Goal: Task Accomplishment & Management: Use online tool/utility

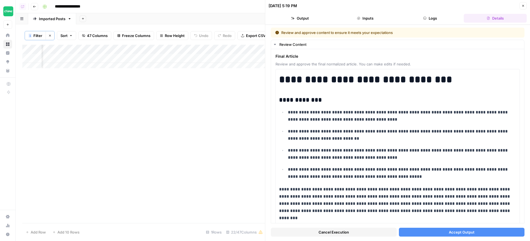
scroll to position [1493, 0]
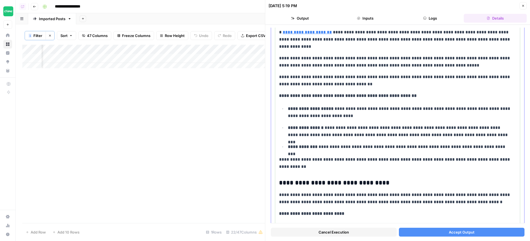
click at [329, 107] on span "**********" at bounding box center [399, 112] width 223 height 11
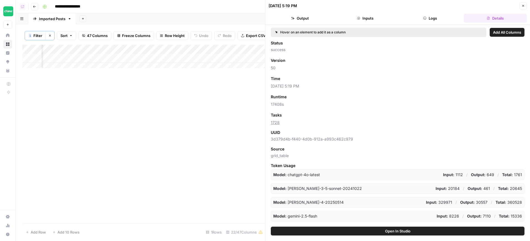
click at [431, 16] on button "Logs" at bounding box center [430, 18] width 63 height 9
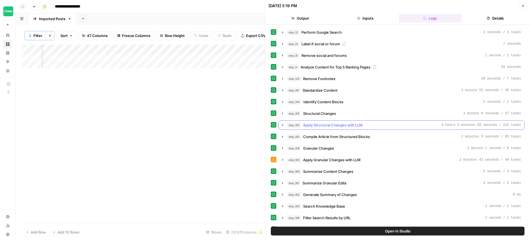
click at [435, 126] on div "step_182 Apply Structural Changes with LLM 4 hours 3 minutes 20 seconds / 122 t…" at bounding box center [404, 125] width 234 height 6
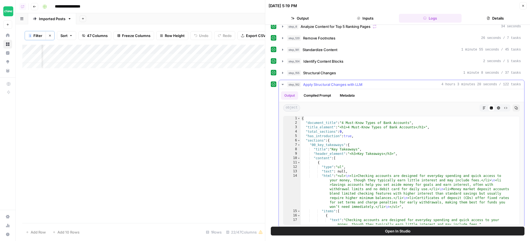
scroll to position [4, 0]
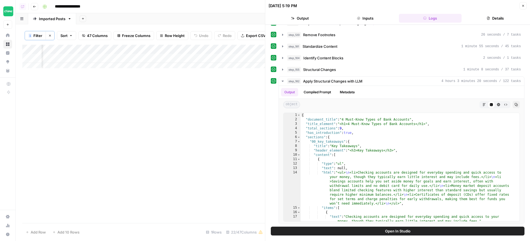
click at [413, 229] on button "Open In Studio" at bounding box center [398, 231] width 254 height 9
click at [431, 84] on div "step_182 Apply Structural Changes with LLM 4 hours 3 minutes 20 seconds / 122 t…" at bounding box center [404, 81] width 234 height 6
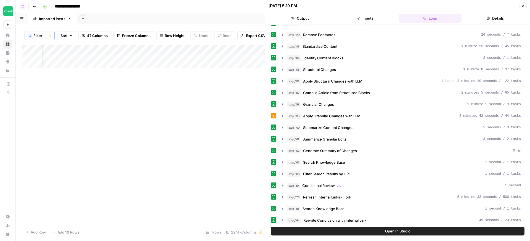
click at [208, 120] on div "Add Column" at bounding box center [143, 134] width 243 height 178
click at [332, 116] on span "Apply Granular Changes with LLM" at bounding box center [331, 116] width 57 height 6
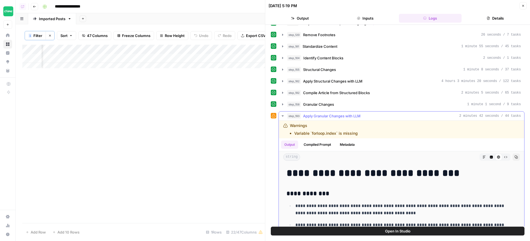
click at [335, 117] on span "Apply Granular Changes with LLM" at bounding box center [331, 116] width 57 height 6
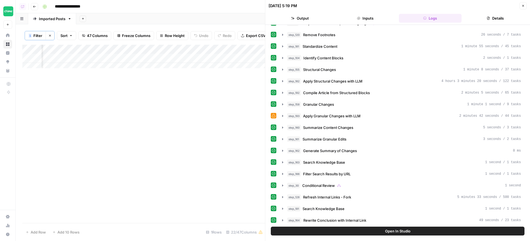
click at [523, 6] on icon "button" at bounding box center [523, 5] width 3 height 3
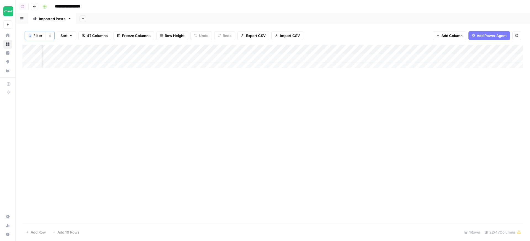
click at [418, 120] on div "Add Column" at bounding box center [272, 134] width 501 height 178
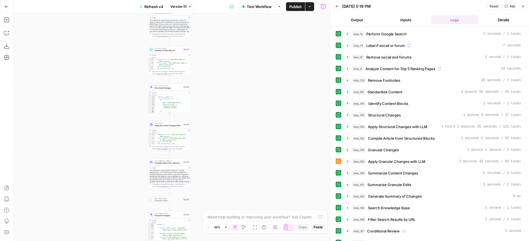
click at [209, 92] on div "true false Workflow Set Inputs Inputs Google Search Perform Google Search Step …" at bounding box center [171, 127] width 317 height 228
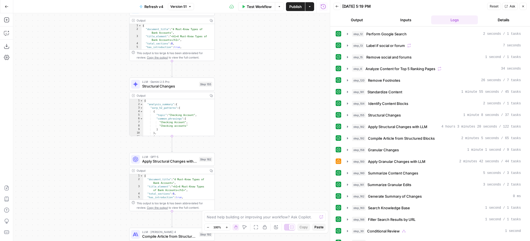
drag, startPoint x: 208, startPoint y: 102, endPoint x: 250, endPoint y: 104, distance: 42.0
click at [250, 104] on div "true false Workflow Set Inputs Inputs Google Search Perform Google Search Step …" at bounding box center [171, 127] width 317 height 228
click at [204, 161] on div "Step 182" at bounding box center [205, 159] width 13 height 5
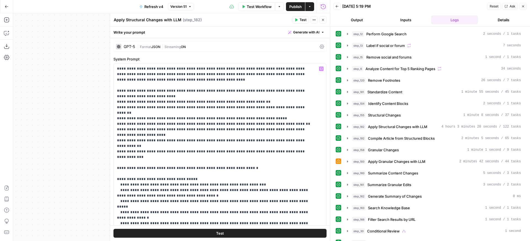
click at [186, 48] on span "ON" at bounding box center [183, 47] width 5 height 4
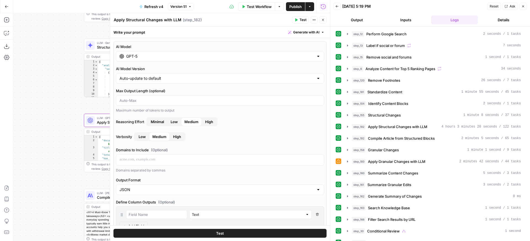
drag, startPoint x: 95, startPoint y: 110, endPoint x: 0, endPoint y: 47, distance: 114.0
click at [13, 47] on div "true false Workflow Set Inputs Inputs Google Search Perform Google Search Step …" at bounding box center [171, 127] width 317 height 228
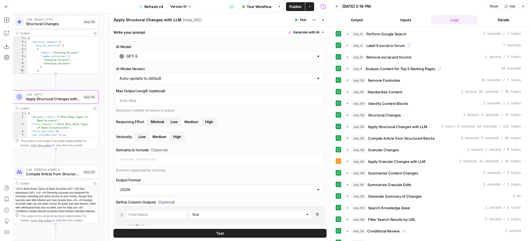
drag, startPoint x: 99, startPoint y: 80, endPoint x: 78, endPoint y: 81, distance: 21.3
click at [78, 81] on div "true false Workflow Set Inputs Inputs Google Search Perform Google Search Step …" at bounding box center [171, 127] width 317 height 228
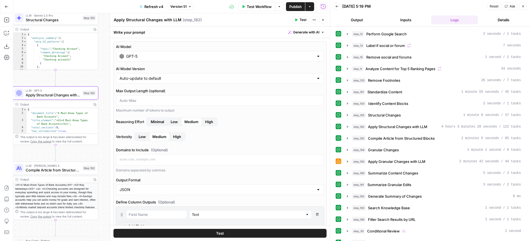
drag, startPoint x: 104, startPoint y: 82, endPoint x: 104, endPoint y: 78, distance: 4.2
click at [104, 78] on div "true false Workflow Set Inputs Inputs Google Search Perform Google Search Step …" at bounding box center [171, 127] width 317 height 228
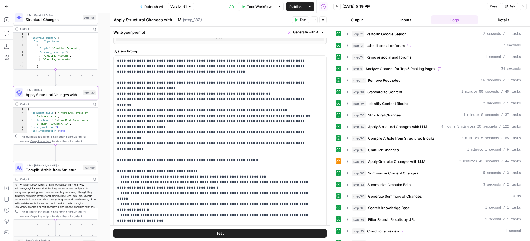
scroll to position [262, 0]
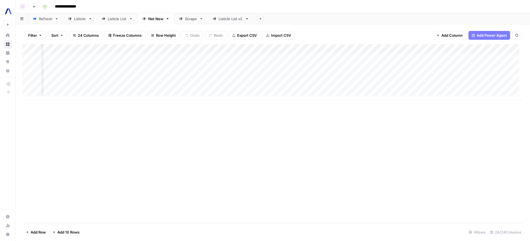
scroll to position [0, 867]
click at [483, 73] on div "Add Column" at bounding box center [272, 72] width 501 height 56
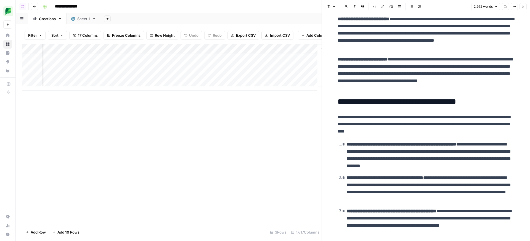
scroll to position [4, 686]
click at [224, 64] on div "Add Column" at bounding box center [171, 67] width 299 height 46
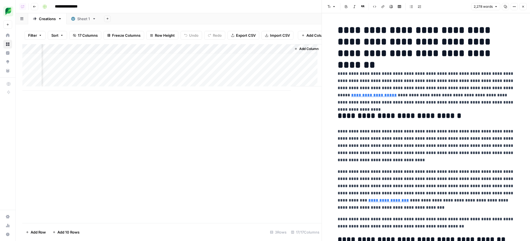
click at [428, 79] on p "**********" at bounding box center [426, 88] width 177 height 36
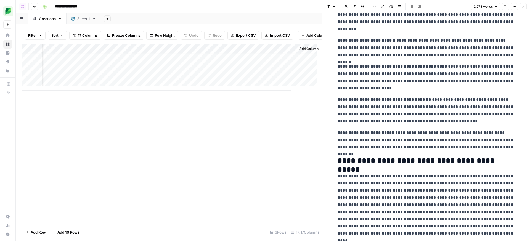
scroll to position [1735, 0]
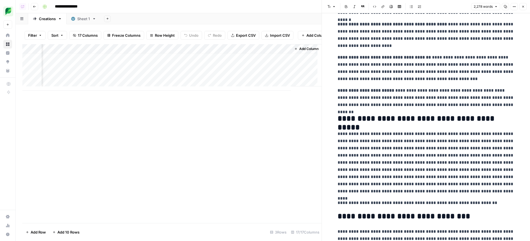
click at [443, 96] on p "**********" at bounding box center [426, 98] width 177 height 22
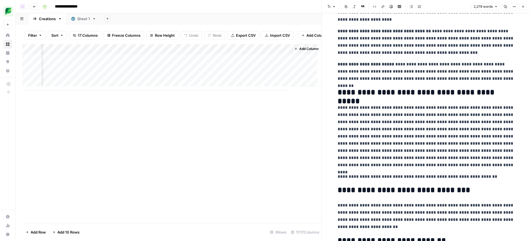
scroll to position [1784, 0]
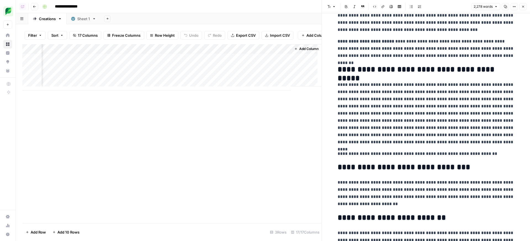
click at [388, 81] on p "**********" at bounding box center [426, 113] width 177 height 65
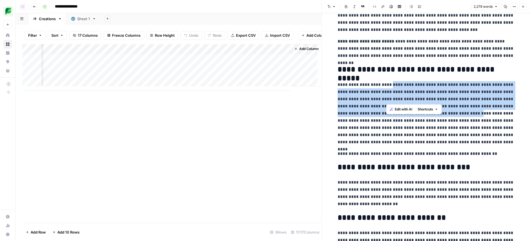
drag, startPoint x: 388, startPoint y: 79, endPoint x: 441, endPoint y: 104, distance: 58.6
click at [441, 104] on p "**********" at bounding box center [426, 113] width 177 height 65
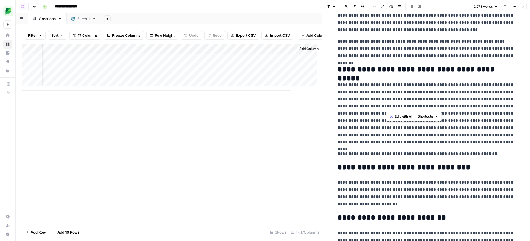
click at [441, 104] on p "**********" at bounding box center [426, 113] width 177 height 65
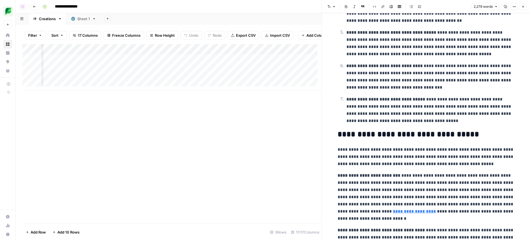
scroll to position [4, 632]
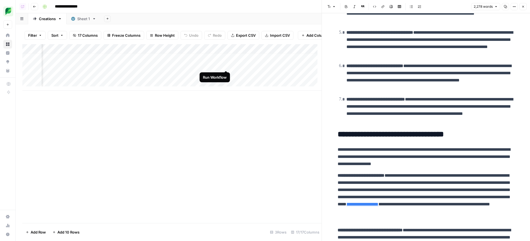
click at [225, 65] on div "Add Column" at bounding box center [171, 67] width 299 height 46
click at [465, 99] on p "**********" at bounding box center [431, 110] width 168 height 29
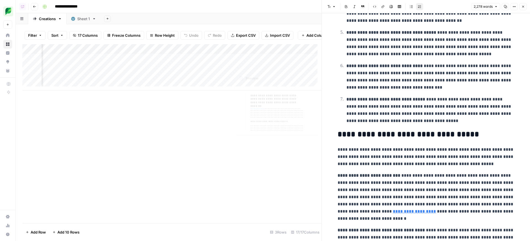
click at [279, 64] on div "Add Column" at bounding box center [171, 67] width 299 height 46
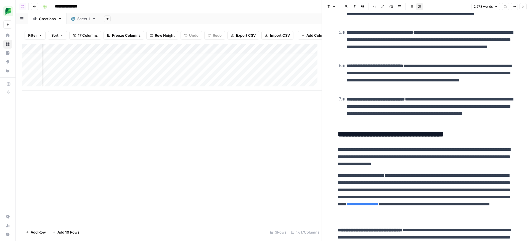
click at [276, 65] on div "Add Column" at bounding box center [171, 67] width 299 height 46
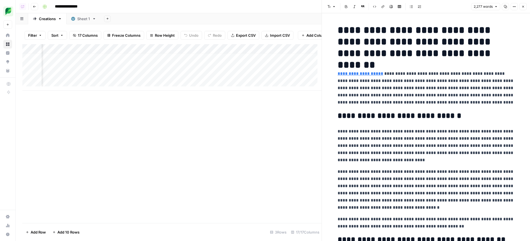
click at [461, 129] on p "**********" at bounding box center [426, 146] width 177 height 36
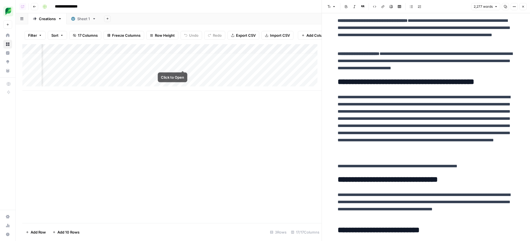
scroll to position [4, 526]
click at [185, 67] on div "Add Column" at bounding box center [171, 67] width 299 height 46
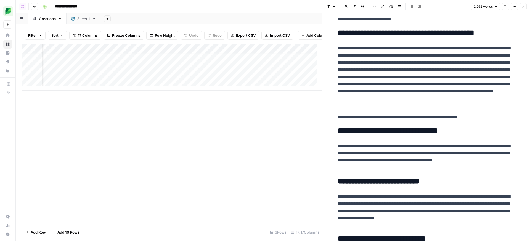
scroll to position [4, 592]
click at [253, 53] on div "Add Column" at bounding box center [171, 67] width 299 height 46
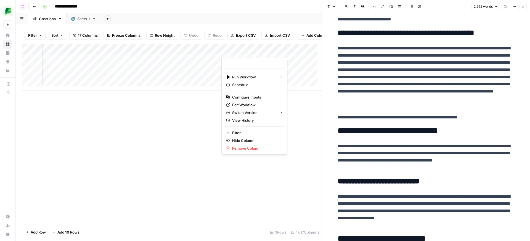
type input "Linking"
click at [251, 105] on span "Edit Workflow" at bounding box center [256, 105] width 48 height 6
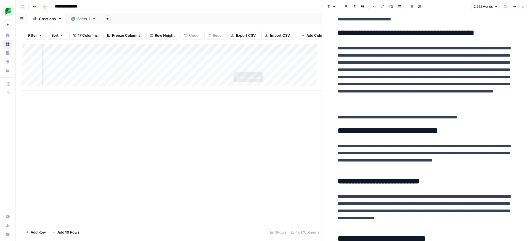
click at [258, 67] on div "Add Column" at bounding box center [171, 67] width 299 height 46
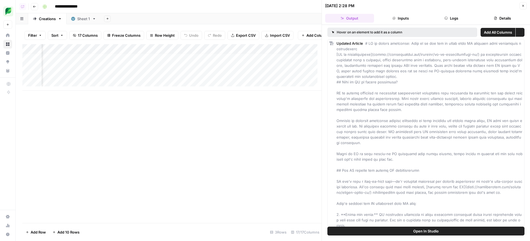
click at [413, 230] on button "Open In Studio" at bounding box center [426, 231] width 197 height 9
click at [268, 63] on div "Add Column" at bounding box center [171, 67] width 299 height 46
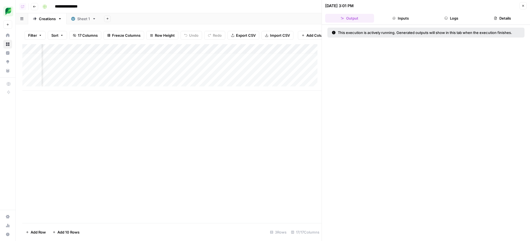
click at [262, 163] on div "Add Column" at bounding box center [171, 133] width 299 height 179
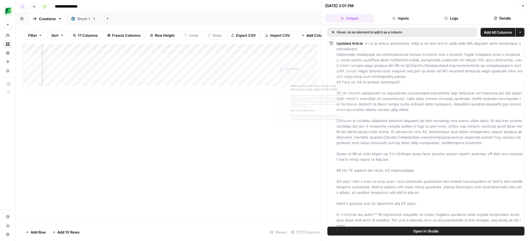
click at [296, 66] on div "Add Column" at bounding box center [171, 67] width 299 height 46
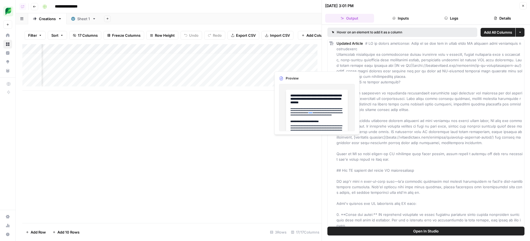
click at [296, 66] on div "Add Column" at bounding box center [171, 67] width 299 height 46
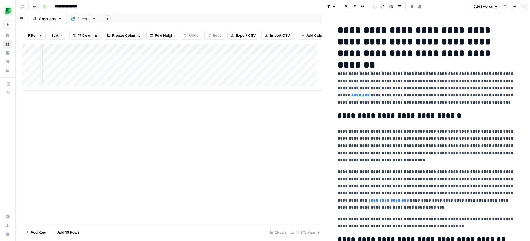
click at [79, 23] on link "Sheet 1" at bounding box center [84, 18] width 34 height 11
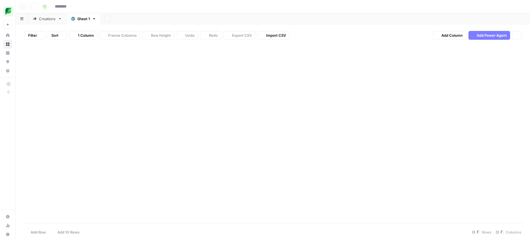
type input "**********"
click at [50, 18] on div "Creations" at bounding box center [47, 19] width 17 height 6
click at [457, 67] on div "Add Column" at bounding box center [272, 67] width 501 height 46
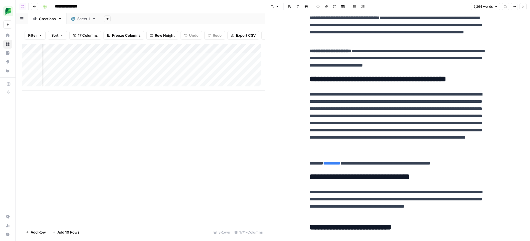
scroll to position [1761, 0]
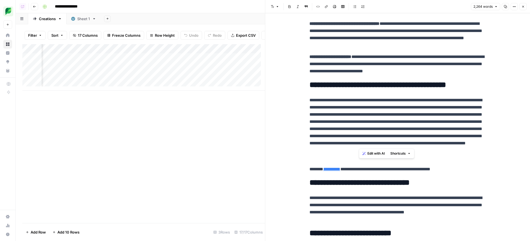
drag, startPoint x: 379, startPoint y: 126, endPoint x: 422, endPoint y: 146, distance: 47.8
click at [422, 146] on p "**********" at bounding box center [398, 129] width 177 height 65
click at [430, 121] on p "**********" at bounding box center [398, 129] width 177 height 65
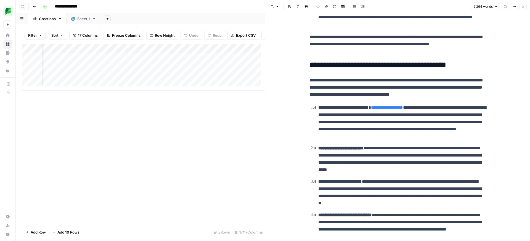
scroll to position [0, 0]
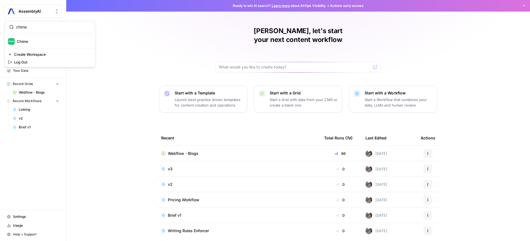
type input "chime"
click at [26, 44] on div "Chime" at bounding box center [50, 41] width 84 height 7
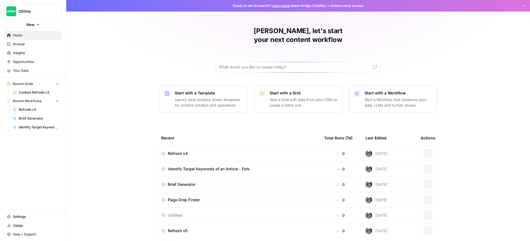
click at [25, 216] on span "Settings" at bounding box center [36, 216] width 46 height 5
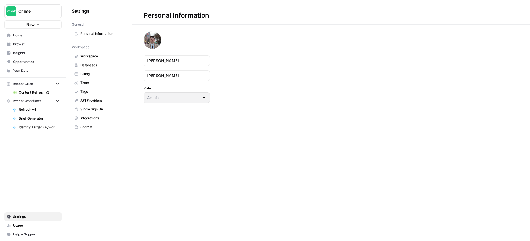
click at [105, 83] on span "Team" at bounding box center [102, 82] width 44 height 5
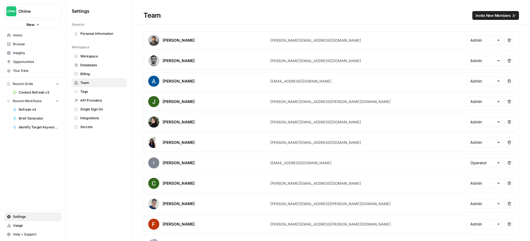
click at [494, 18] on span "Invite New Members" at bounding box center [493, 16] width 35 height 6
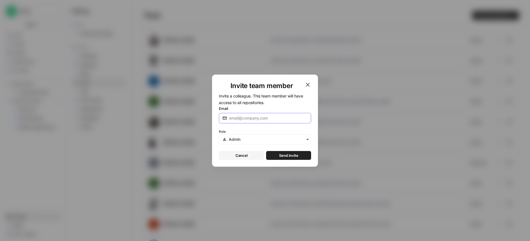
click at [252, 116] on input "Email" at bounding box center [268, 118] width 78 height 6
type input "dillon@airops.com"
click at [266, 151] on button "Send invite" at bounding box center [288, 155] width 45 height 9
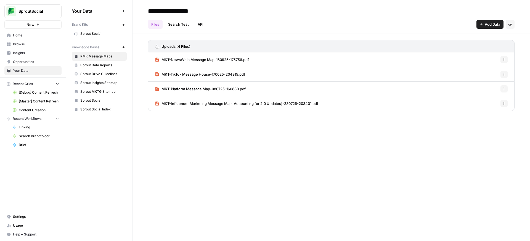
click at [113, 36] on link "Sprout Social" at bounding box center [99, 33] width 55 height 9
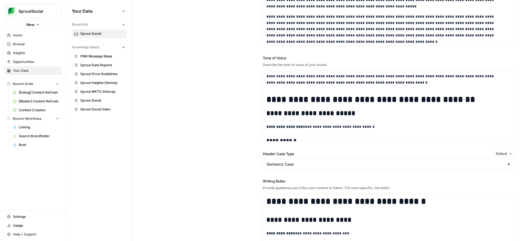
scroll to position [430, 0]
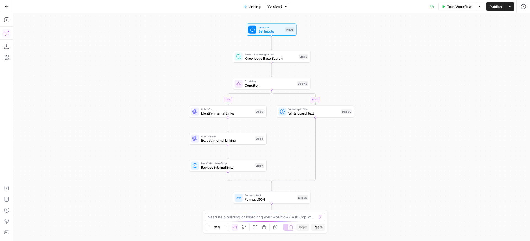
click at [6, 34] on icon "button" at bounding box center [7, 33] width 6 height 6
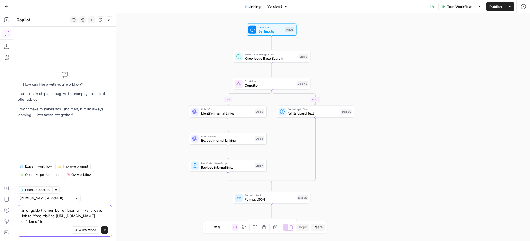
paste textarea "[URL][DOMAIN_NAME]"
type textarea "amongside the number of itnernal links, always link to "free trial" to [URL][DO…"
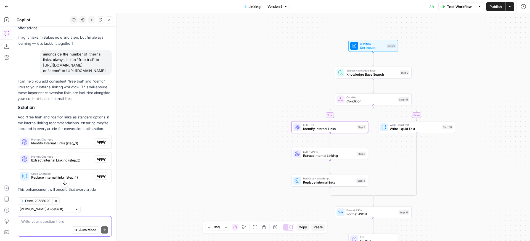
scroll to position [61, 0]
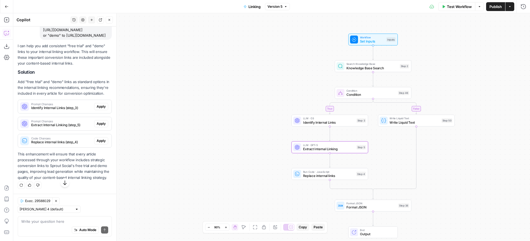
click at [67, 128] on span "Extract Internal Linking (step_5)" at bounding box center [61, 125] width 61 height 5
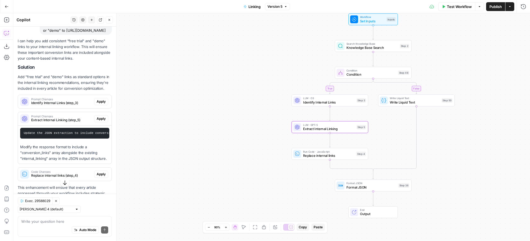
click at [67, 123] on span "Extract Internal Linking (step_5)" at bounding box center [61, 120] width 61 height 5
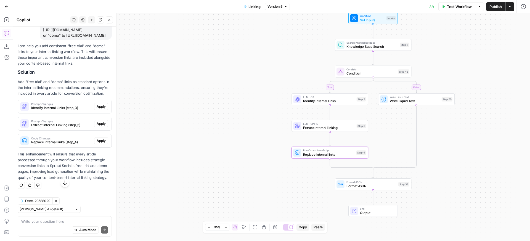
click at [71, 145] on span "Replace internal links (step_4)" at bounding box center [61, 142] width 61 height 5
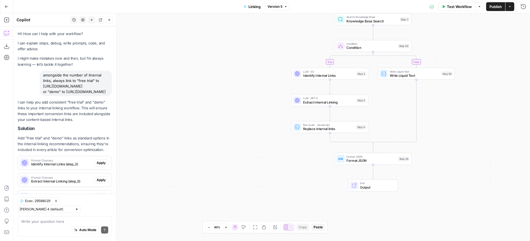
scroll to position [234, 0]
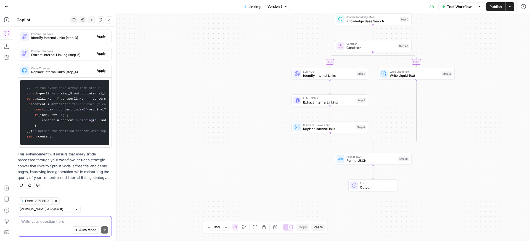
click at [79, 222] on textarea at bounding box center [64, 222] width 87 height 6
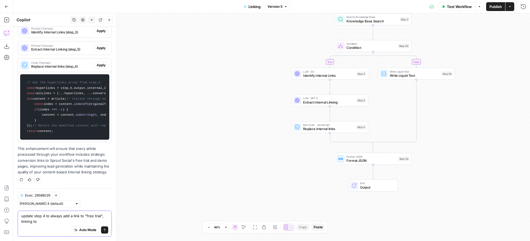
paste textarea "[URL][DOMAIN_NAME]"
type textarea "update step 4 to always add a link to "free trial", linking to https://sproutso…"
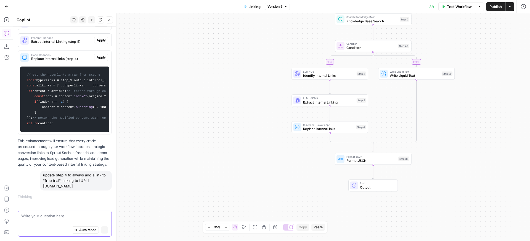
scroll to position [242, 0]
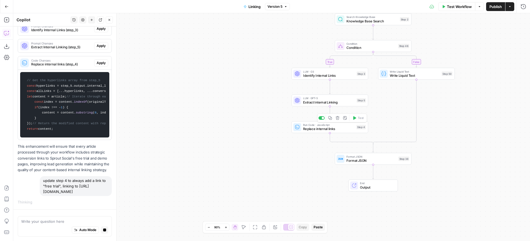
click at [315, 130] on span "Replace internal links" at bounding box center [328, 128] width 51 height 5
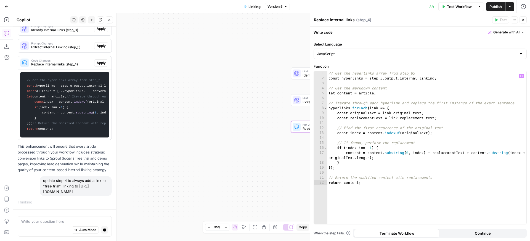
drag, startPoint x: 220, startPoint y: 155, endPoint x: 101, endPoint y: 175, distance: 120.8
click at [101, 175] on div "true false Workflow Set Inputs Inputs Search Knowledge Base Knowledge Base Sear…" at bounding box center [271, 127] width 517 height 228
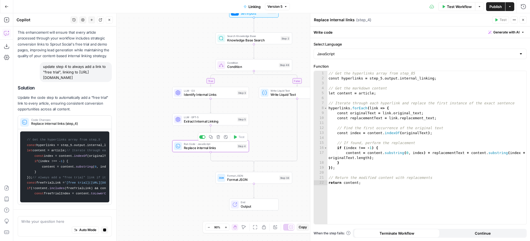
click at [225, 137] on icon "button" at bounding box center [226, 137] width 4 height 4
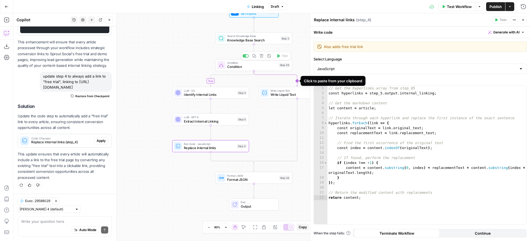
scroll to position [0, 0]
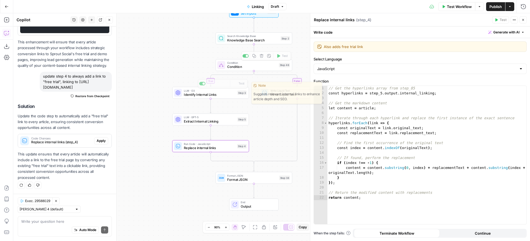
type textarea "Also adds free trial link"
click at [139, 117] on div "true false Workflow Set Inputs Inputs Search Knowledge Base Knowledge Base Sear…" at bounding box center [271, 127] width 517 height 228
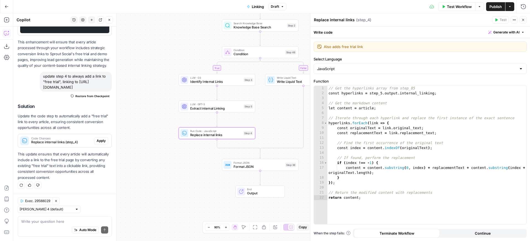
click at [100, 143] on span "Apply" at bounding box center [101, 140] width 9 height 5
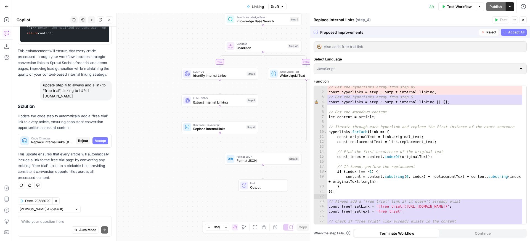
scroll to position [70, 0]
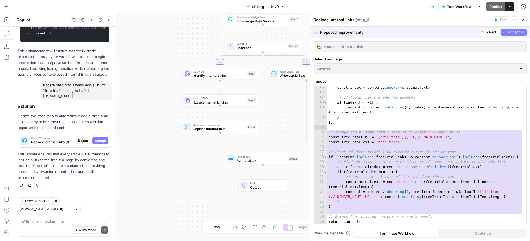
click at [527, 34] on button "Accept All" at bounding box center [514, 32] width 26 height 7
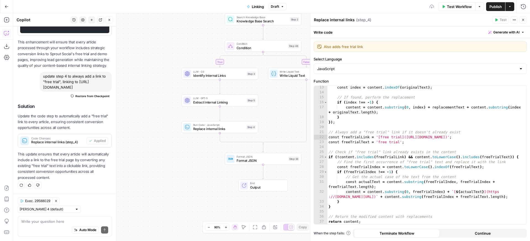
scroll to position [0, 0]
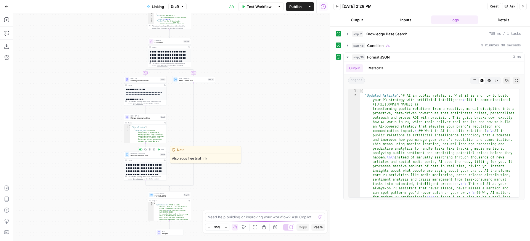
click at [163, 149] on span "Test" at bounding box center [162, 149] width 3 height 2
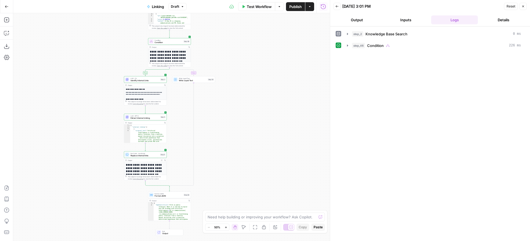
click at [411, 48] on div "step_46 Condition 226 ms" at bounding box center [436, 46] width 169 height 6
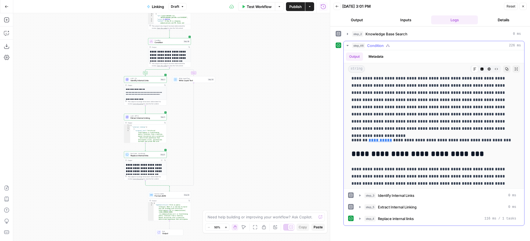
scroll to position [2009, 0]
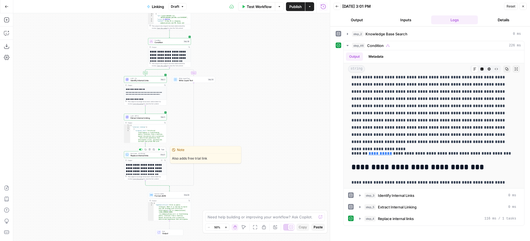
click at [142, 157] on span "Replace internal links" at bounding box center [145, 155] width 29 height 3
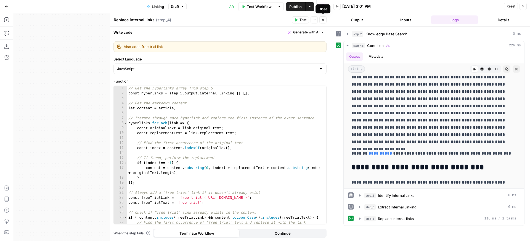
click at [321, 21] on button "Close" at bounding box center [323, 19] width 7 height 7
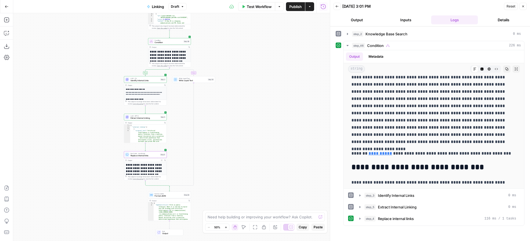
click at [289, 9] on button "Publish" at bounding box center [295, 6] width 19 height 9
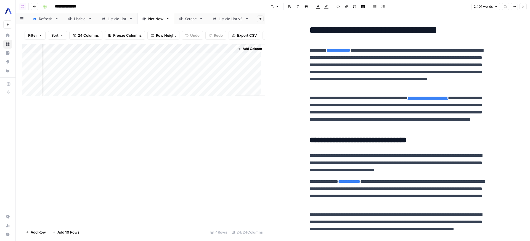
click at [524, 7] on icon "button" at bounding box center [523, 6] width 3 height 3
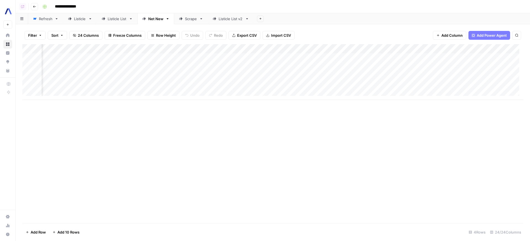
scroll to position [0, 421]
click at [180, 85] on div "Add Column" at bounding box center [272, 72] width 501 height 56
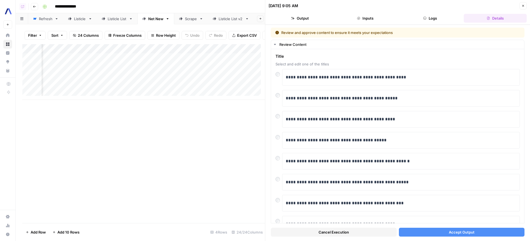
click at [519, 6] on div "[DATE] 9:05 AM Close" at bounding box center [398, 5] width 258 height 7
click at [520, 6] on button "Close" at bounding box center [523, 5] width 7 height 7
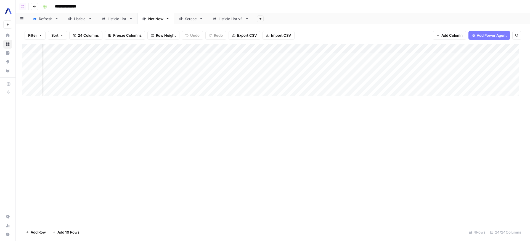
click at [52, 14] on link "Refresh" at bounding box center [45, 18] width 35 height 11
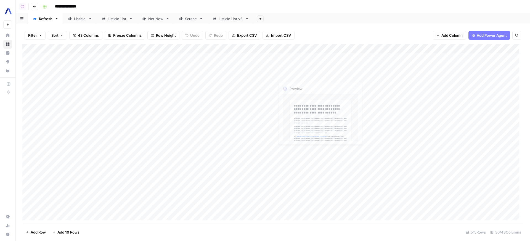
click at [328, 84] on div "Add Column" at bounding box center [272, 134] width 501 height 180
click at [505, 50] on icon "Next Result" at bounding box center [505, 51] width 4 height 4
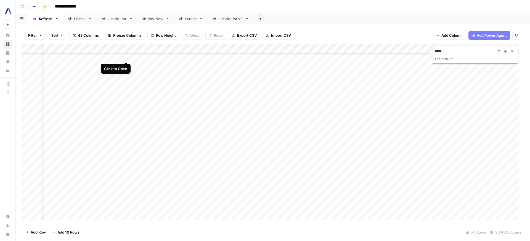
click at [128, 57] on div "Add Column" at bounding box center [272, 134] width 501 height 180
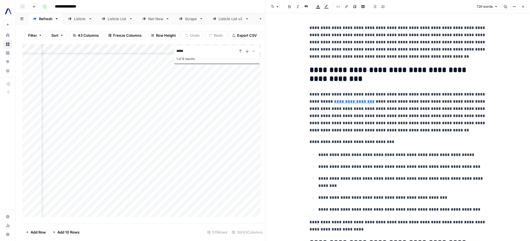
click at [343, 96] on input "[URL][DOMAIN_NAME]" at bounding box center [354, 94] width 73 height 6
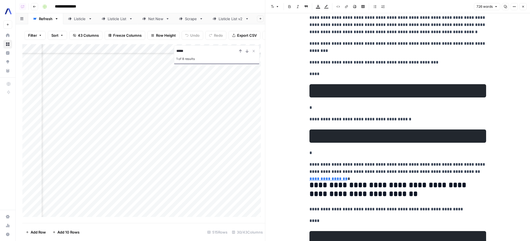
scroll to position [633, 0]
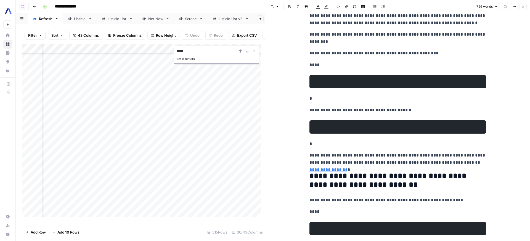
click at [382, 110] on p "**********" at bounding box center [398, 110] width 177 height 7
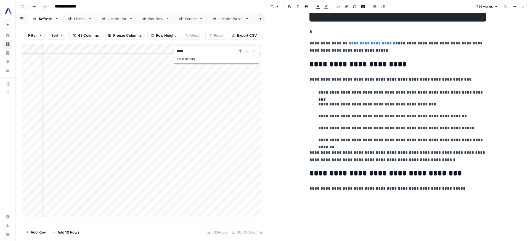
scroll to position [889, 0]
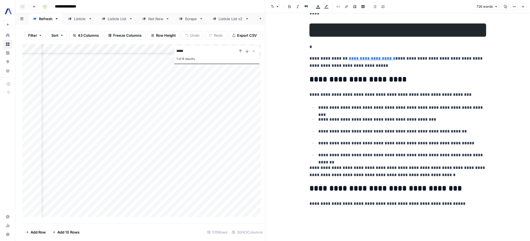
click at [523, 9] on button "Close" at bounding box center [523, 6] width 7 height 7
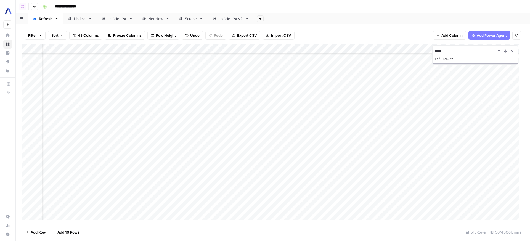
click at [443, 50] on input "*****" at bounding box center [465, 51] width 61 height 7
type input "*****"
click at [505, 52] on button "Next Result" at bounding box center [505, 51] width 7 height 7
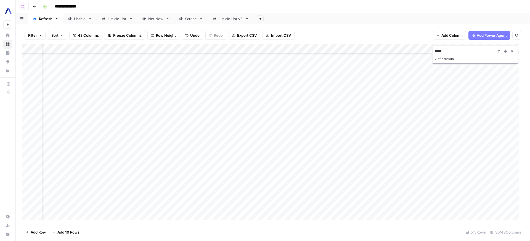
click at [254, 215] on div "Add Column" at bounding box center [272, 134] width 501 height 180
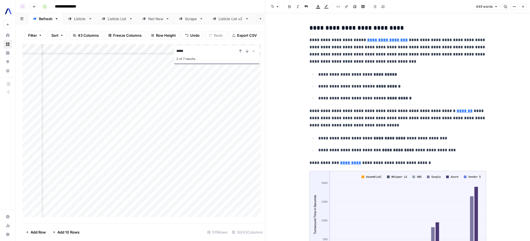
click at [377, 100] on p "**********" at bounding box center [402, 98] width 168 height 7
type input ".37"
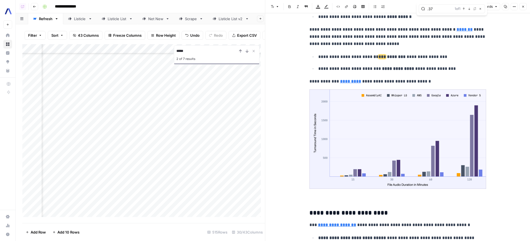
scroll to position [51, 0]
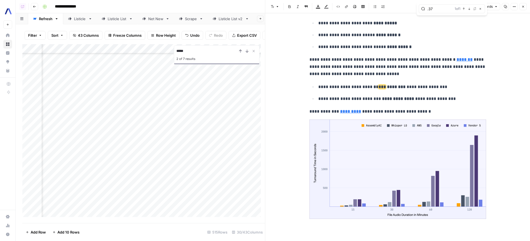
click at [318, 87] on p "**********" at bounding box center [402, 86] width 168 height 7
drag, startPoint x: 317, startPoint y: 87, endPoint x: 360, endPoint y: 85, distance: 43.1
click at [360, 85] on p "**********" at bounding box center [402, 86] width 168 height 7
copy p "**********"
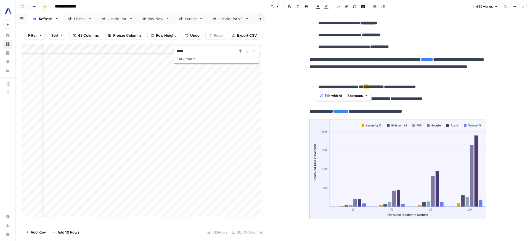
scroll to position [1652, 628]
click at [192, 210] on div "Add Column" at bounding box center [143, 132] width 243 height 177
type textarea "*****"
click at [244, 54] on button "Next Result" at bounding box center [247, 51] width 7 height 7
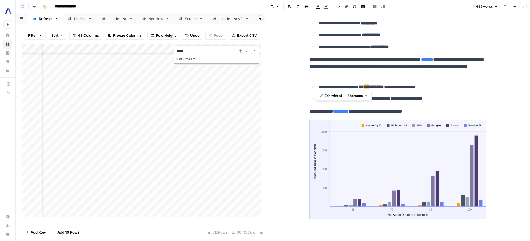
click at [245, 54] on button "Next Result" at bounding box center [247, 51] width 7 height 7
click at [241, 53] on icon "Previous Result" at bounding box center [240, 51] width 4 height 4
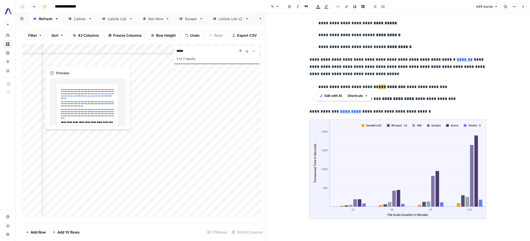
click at [88, 59] on div "Add Column" at bounding box center [143, 132] width 243 height 177
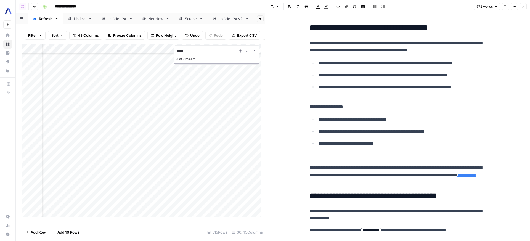
scroll to position [2438, 583]
click at [243, 92] on div "Add Column" at bounding box center [143, 132] width 243 height 177
type textarea "*****"
click at [246, 53] on icon "Next Result" at bounding box center [247, 51] width 4 height 4
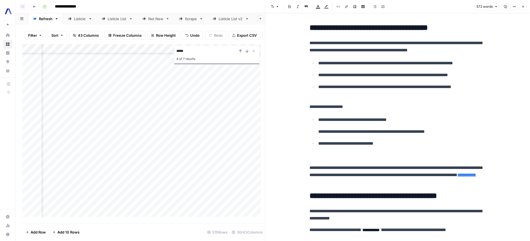
scroll to position [2610, 583]
click at [245, 185] on div "Add Column" at bounding box center [143, 132] width 243 height 177
type textarea "*****"
click at [249, 53] on icon "Next Result" at bounding box center [247, 51] width 4 height 4
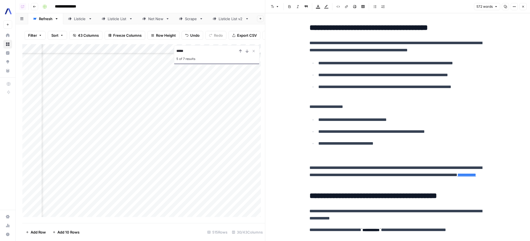
scroll to position [3788, 583]
click at [245, 176] on div "Add Column" at bounding box center [143, 132] width 243 height 177
type textarea "*****"
click at [248, 53] on icon "Next Result" at bounding box center [247, 51] width 4 height 4
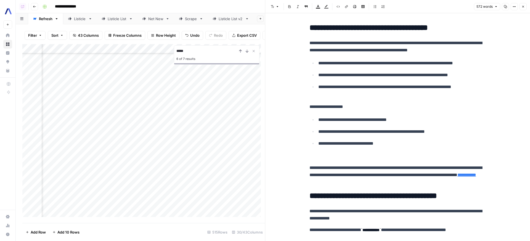
scroll to position [4641, 651]
click at [199, 114] on div "Add Column" at bounding box center [143, 132] width 243 height 177
type textarea "*****"
click at [201, 57] on div "6 of 7 results" at bounding box center [216, 58] width 81 height 8
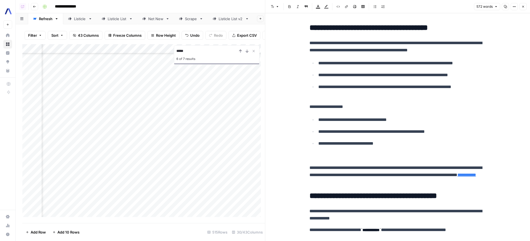
click at [205, 53] on input "*****" at bounding box center [206, 51] width 61 height 7
type input "*****"
click at [209, 53] on input "*****" at bounding box center [206, 51] width 61 height 7
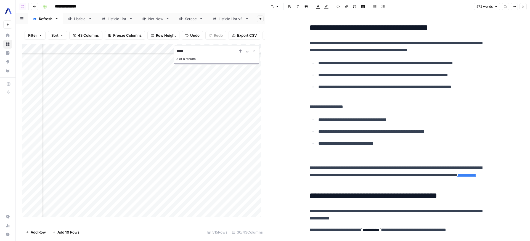
click at [180, 105] on div "Add Column" at bounding box center [143, 132] width 243 height 177
type textarea "*****"
click at [249, 54] on button "Next Result" at bounding box center [247, 51] width 7 height 7
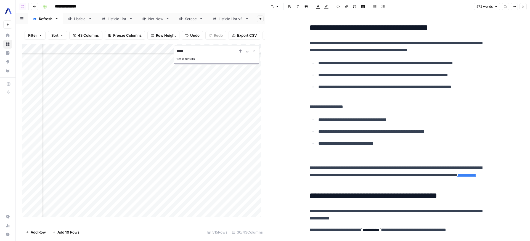
click at [240, 109] on div "Add Column" at bounding box center [143, 132] width 243 height 177
type textarea "*****"
click at [151, 109] on div "Add Column" at bounding box center [143, 132] width 243 height 177
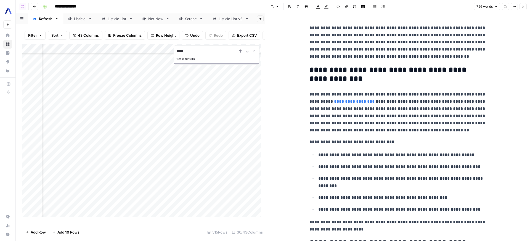
click at [412, 99] on p "**********" at bounding box center [398, 112] width 177 height 43
type input "27"
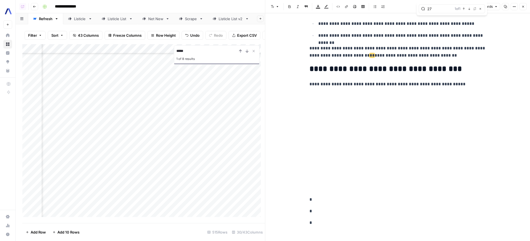
scroll to position [1011, 0]
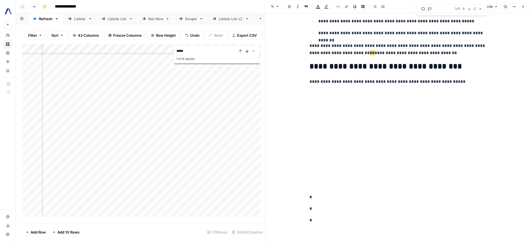
click at [248, 53] on icon "Next Result" at bounding box center [247, 51] width 4 height 4
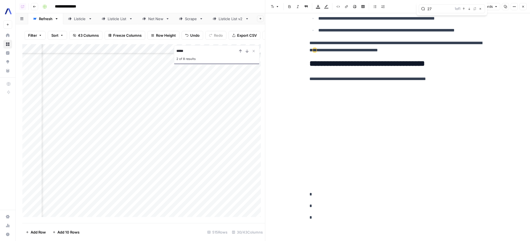
scroll to position [759, 1414]
click at [248, 53] on icon "Next Result" at bounding box center [247, 51] width 4 height 4
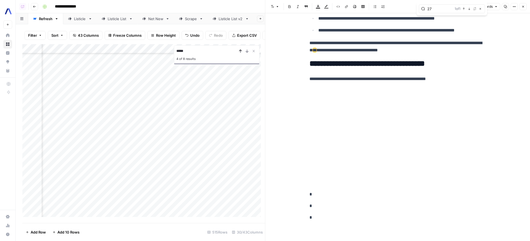
click at [242, 54] on button "Previous Result" at bounding box center [240, 51] width 7 height 7
click at [247, 52] on icon "Next Result" at bounding box center [247, 51] width 2 height 3
click at [93, 154] on div "Add Column" at bounding box center [143, 132] width 243 height 177
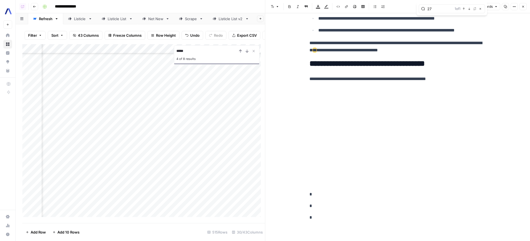
click at [93, 154] on div "Add Column" at bounding box center [143, 132] width 243 height 177
type textarea "**********"
click at [249, 53] on icon "Next Result" at bounding box center [247, 51] width 4 height 4
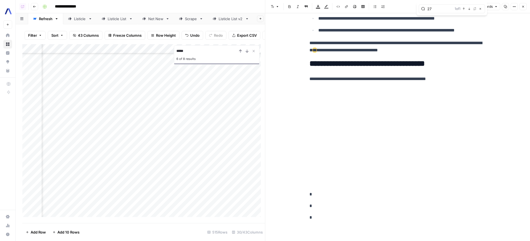
click at [159, 152] on div "Add Column" at bounding box center [143, 132] width 243 height 177
type textarea "*****"
click at [248, 52] on icon "Next Result" at bounding box center [247, 51] width 2 height 3
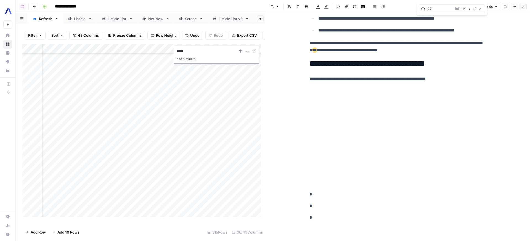
click at [246, 52] on icon "Next Result" at bounding box center [247, 51] width 2 height 3
click at [523, 8] on icon "button" at bounding box center [523, 6] width 3 height 3
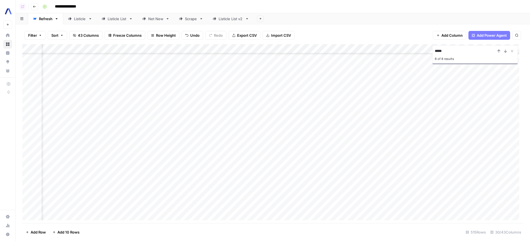
click at [78, 18] on div "Listicle" at bounding box center [80, 19] width 12 height 6
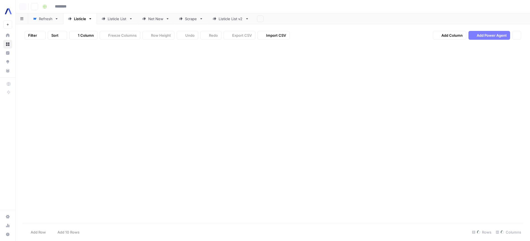
type input "**********"
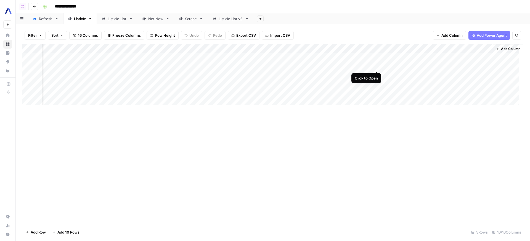
click at [378, 67] on div "Add Column" at bounding box center [272, 76] width 501 height 65
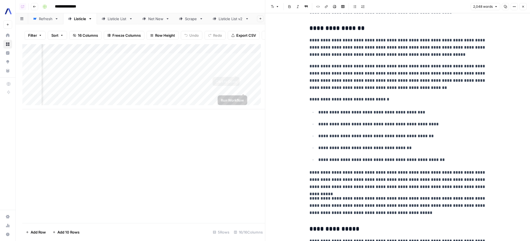
scroll to position [0, 639]
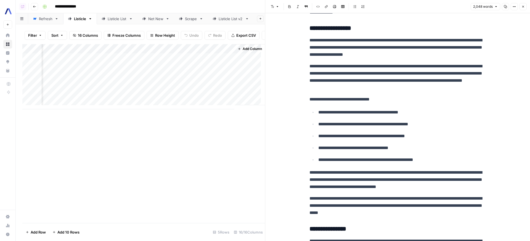
click at [225, 69] on div "Add Column" at bounding box center [143, 76] width 243 height 65
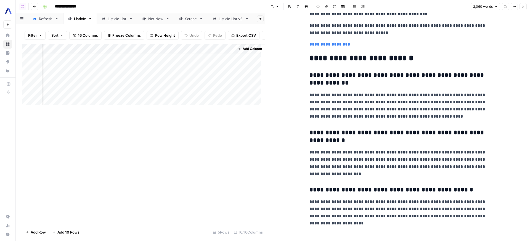
scroll to position [4, 639]
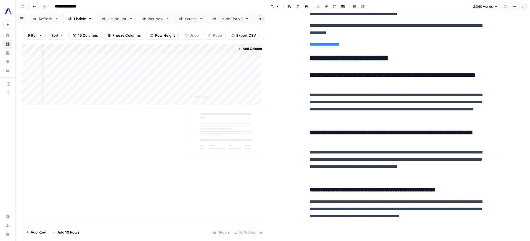
click at [219, 73] on div "Add Column" at bounding box center [143, 76] width 243 height 65
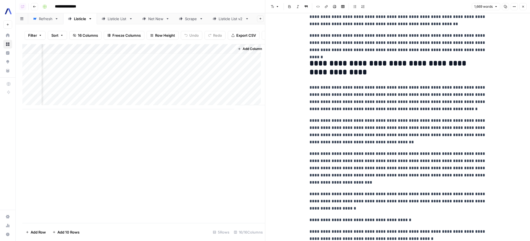
scroll to position [1765, 0]
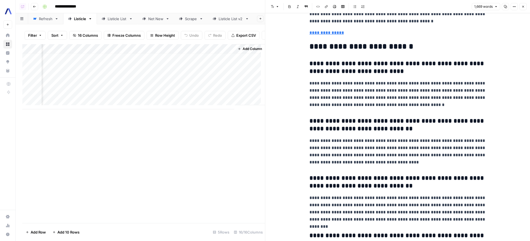
click at [522, 7] on icon "button" at bounding box center [523, 6] width 3 height 3
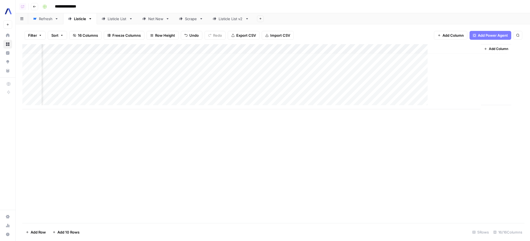
scroll to position [4, 373]
click at [505, 48] on span "Add Column" at bounding box center [512, 48] width 19 height 5
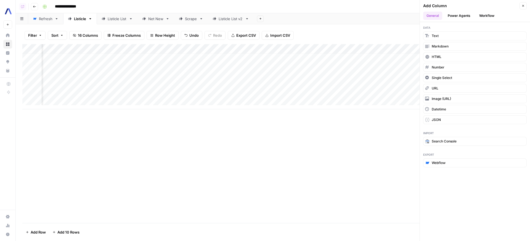
click at [452, 157] on div "Export Webflow" at bounding box center [475, 160] width 110 height 22
click at [447, 163] on button "Webflow" at bounding box center [475, 163] width 104 height 9
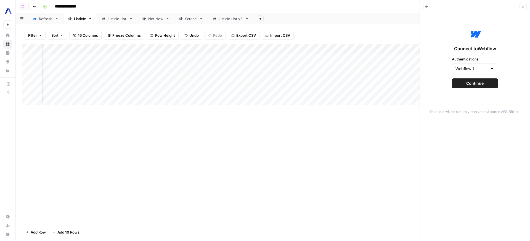
click at [467, 84] on span "Continue" at bounding box center [474, 84] width 17 height 6
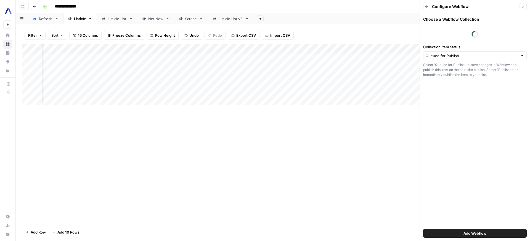
scroll to position [4, 460]
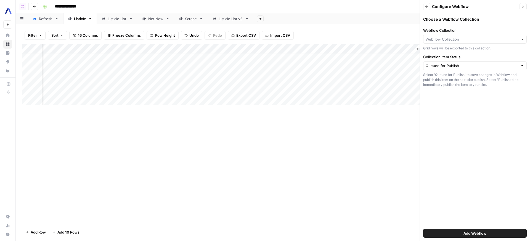
click at [481, 36] on div at bounding box center [475, 39] width 104 height 9
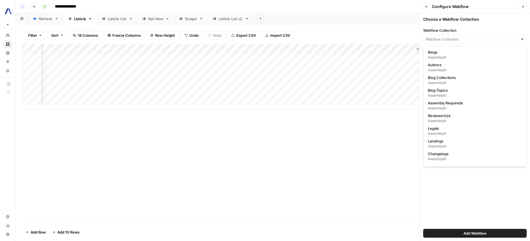
click at [490, 194] on div "Choose a Webflow Collection Webflow Collection Grid rows will be exported to th…" at bounding box center [475, 127] width 110 height 228
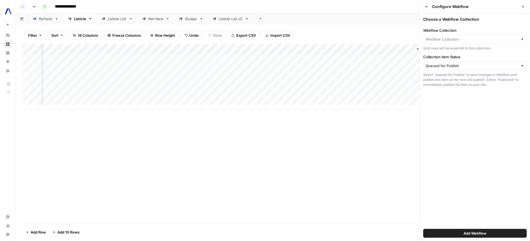
click at [481, 233] on span "Add Webflow" at bounding box center [475, 234] width 23 height 6
click at [525, 4] on button "Close" at bounding box center [523, 6] width 7 height 7
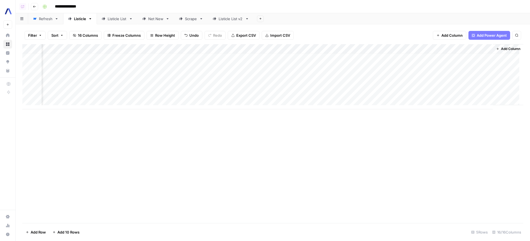
click at [158, 21] on div "Net New" at bounding box center [155, 19] width 15 height 6
type input "**********"
click at [484, 63] on div "Add Column" at bounding box center [272, 72] width 501 height 56
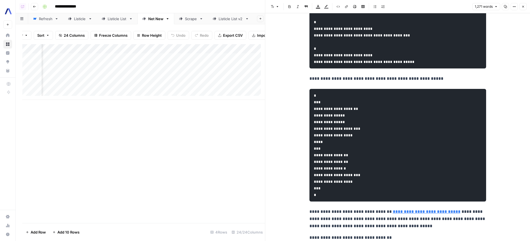
scroll to position [2334, 0]
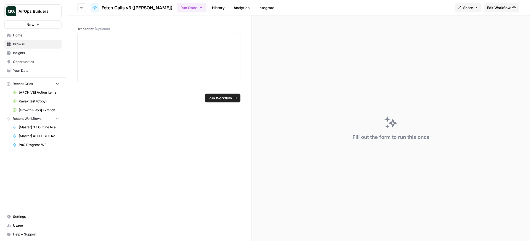
click at [498, 9] on span "Edit Workflow" at bounding box center [499, 8] width 24 height 6
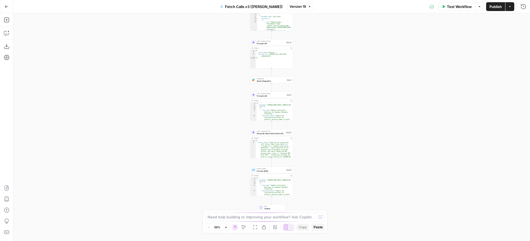
drag, startPoint x: 331, startPoint y: 101, endPoint x: 329, endPoint y: 54, distance: 47.2
click at [329, 54] on div "**********" at bounding box center [271, 127] width 517 height 228
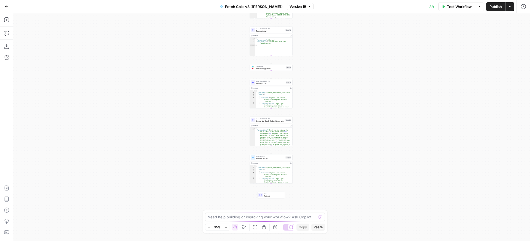
click at [329, 117] on div "**********" at bounding box center [271, 127] width 517 height 228
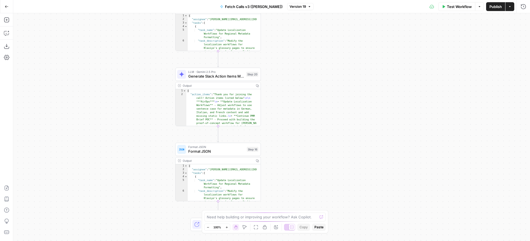
drag, startPoint x: 316, startPoint y: 144, endPoint x: 320, endPoint y: 96, distance: 48.8
click at [320, 96] on div "**********" at bounding box center [271, 127] width 517 height 228
click at [248, 149] on div "Step 16" at bounding box center [253, 149] width 12 height 5
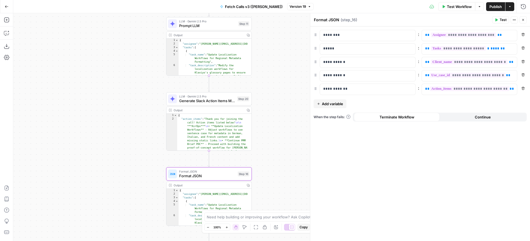
drag, startPoint x: 305, startPoint y: 46, endPoint x: 297, endPoint y: 62, distance: 17.4
click at [296, 71] on div "**********" at bounding box center [271, 127] width 517 height 228
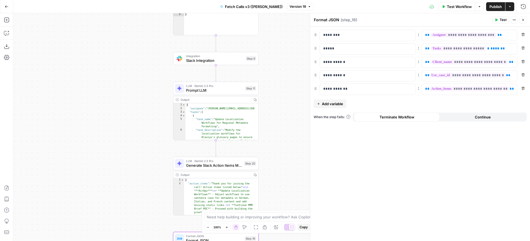
drag, startPoint x: 279, startPoint y: 112, endPoint x: 280, endPoint y: 188, distance: 76.8
click at [281, 192] on div "**********" at bounding box center [271, 127] width 517 height 228
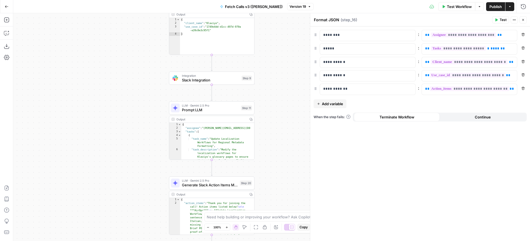
drag, startPoint x: 291, startPoint y: 91, endPoint x: 293, endPoint y: 204, distance: 112.7
click at [293, 207] on div "**********" at bounding box center [271, 127] width 517 height 228
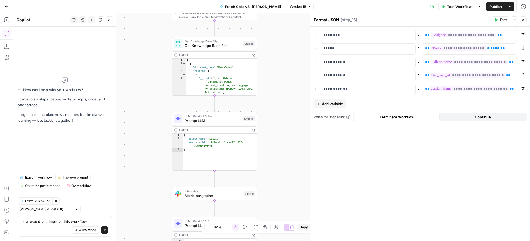
type textarea "how would you improve this workflow?"
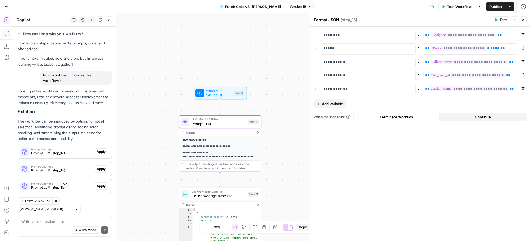
click at [60, 157] on div "Prompt Changes Prompt LLM (step_17)" at bounding box center [56, 151] width 76 height 13
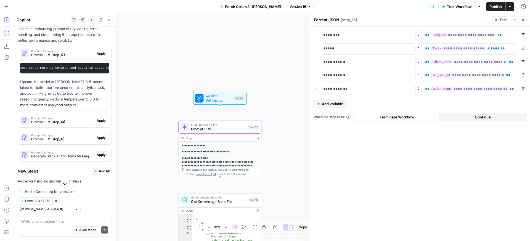
scroll to position [0, 47]
click at [55, 120] on span "Prompt Changes" at bounding box center [61, 118] width 61 height 3
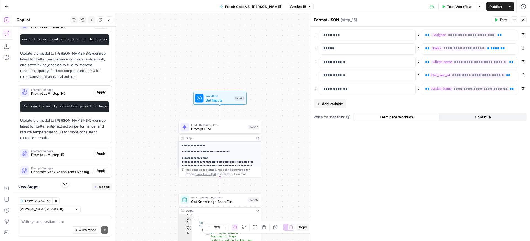
scroll to position [157, 0]
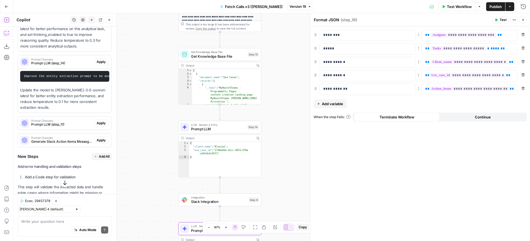
click at [64, 127] on span "Prompt LLM (step_11)" at bounding box center [61, 124] width 61 height 5
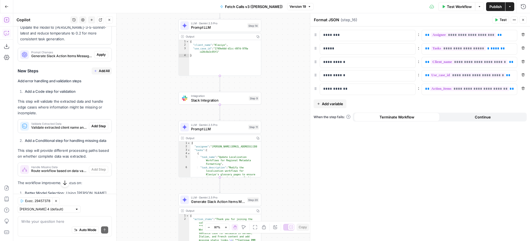
scroll to position [294, 0]
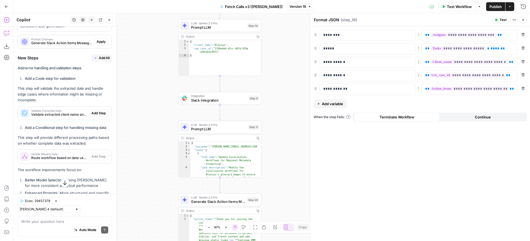
click at [48, 70] on strong "Add error handling and validation steps" at bounding box center [50, 68] width 64 height 4
click at [54, 48] on div "Prompt Changes Generate Slack Action Items Message (step_20)" at bounding box center [56, 41] width 76 height 13
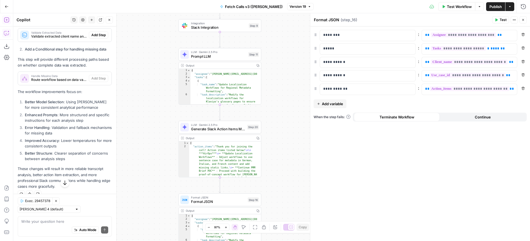
scroll to position [414, 0]
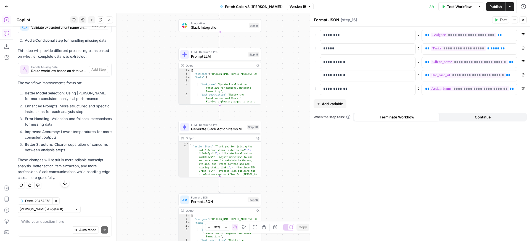
click at [107, 17] on button "Close" at bounding box center [109, 19] width 7 height 7
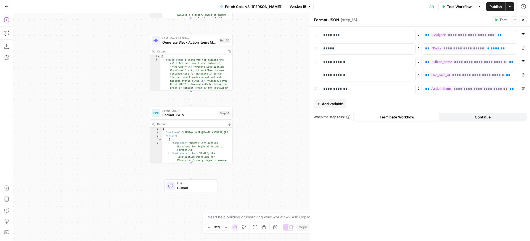
drag, startPoint x: 137, startPoint y: 163, endPoint x: 108, endPoint y: 57, distance: 109.3
click at [108, 57] on div "**********" at bounding box center [271, 127] width 517 height 228
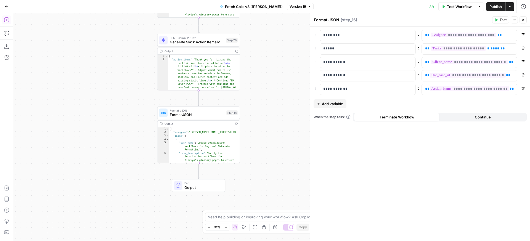
drag, startPoint x: 109, startPoint y: 125, endPoint x: 119, endPoint y: 174, distance: 49.6
click at [119, 174] on div "**********" at bounding box center [271, 127] width 517 height 228
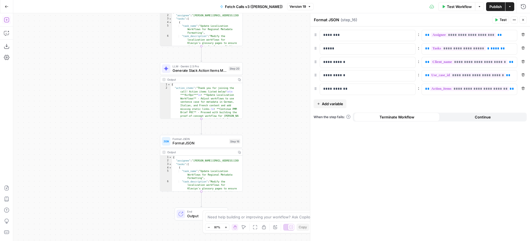
drag, startPoint x: 113, startPoint y: 124, endPoint x: 104, endPoint y: 174, distance: 50.2
click at [105, 183] on div "**********" at bounding box center [271, 127] width 517 height 228
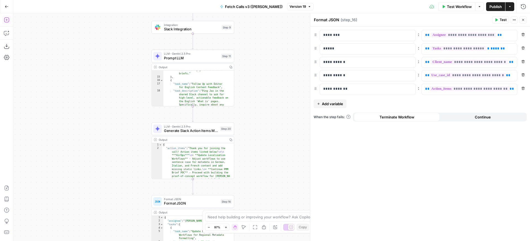
scroll to position [0, 0]
click at [203, 55] on span "LLM · Gemini 2.5 Pro" at bounding box center [191, 54] width 55 height 4
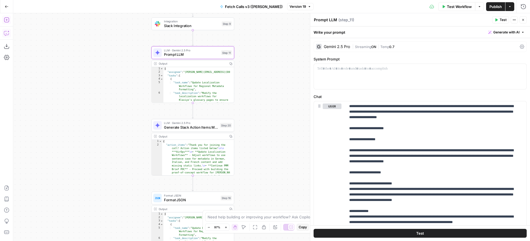
click at [6, 35] on icon "button" at bounding box center [7, 33] width 6 height 6
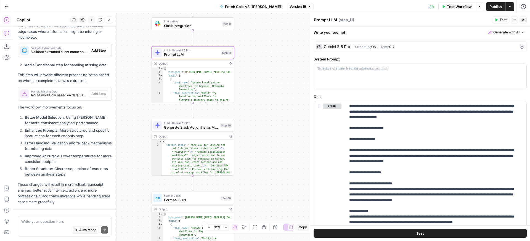
scroll to position [254, 0]
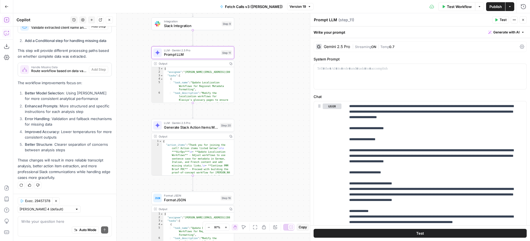
click at [91, 21] on icon "button" at bounding box center [91, 19] width 3 height 3
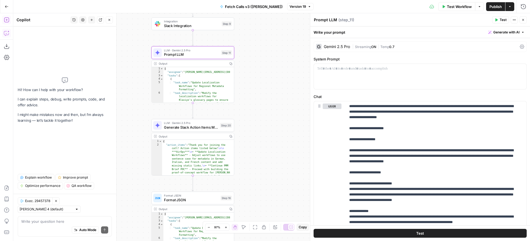
click at [57, 202] on icon "button" at bounding box center [55, 200] width 3 height 3
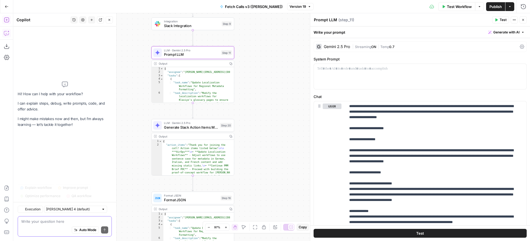
click at [56, 220] on textarea at bounding box center [64, 222] width 87 height 6
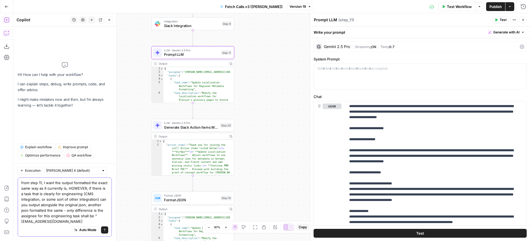
type textarea "from step 11, I want the output formatted the exact same way as it currently is…"
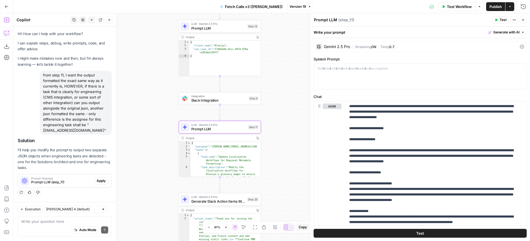
click at [103, 178] on span "Apply" at bounding box center [101, 180] width 9 height 5
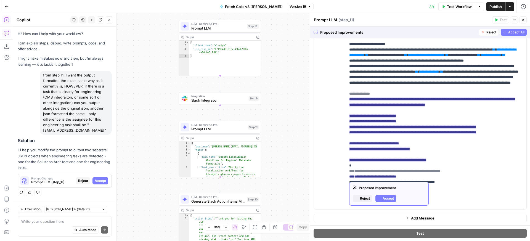
scroll to position [365, 0]
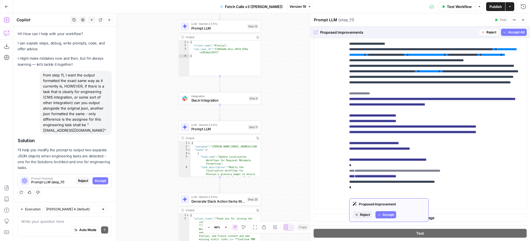
click at [356, 215] on icon "button" at bounding box center [356, 214] width 3 height 3
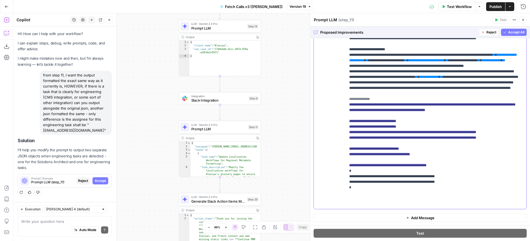
scroll to position [359, 0]
click at [503, 32] on icon "button" at bounding box center [504, 32] width 3 height 3
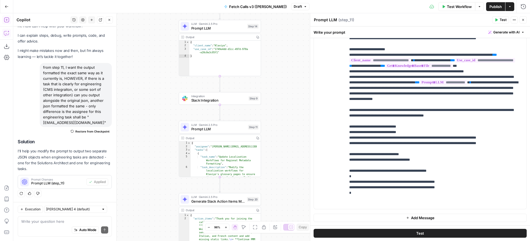
scroll to position [358, 0]
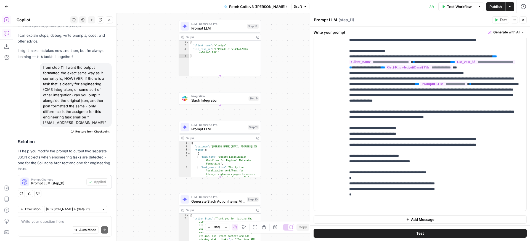
click at [503, 19] on span "Test" at bounding box center [503, 19] width 7 height 5
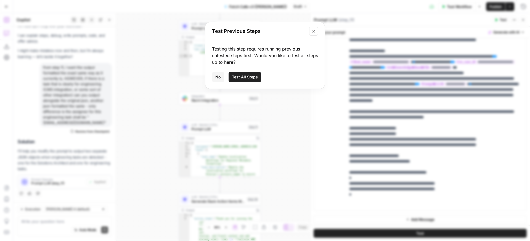
click at [214, 79] on button "No" at bounding box center [218, 77] width 12 height 10
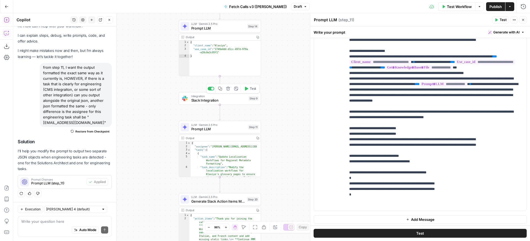
click at [213, 83] on div "**********" at bounding box center [271, 127] width 517 height 228
click at [210, 88] on div at bounding box center [211, 89] width 7 height 4
click at [252, 118] on span "Test" at bounding box center [253, 117] width 6 height 5
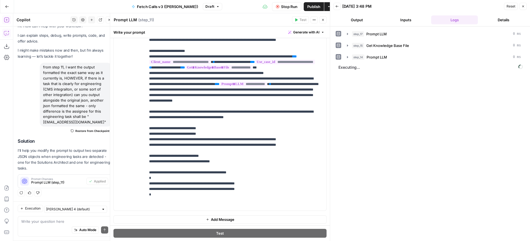
scroll to position [8, 0]
click at [324, 17] on button "Close" at bounding box center [323, 19] width 7 height 7
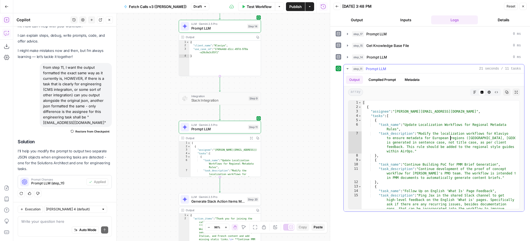
click at [451, 136] on div "[ { "assignee" : "melanie@airops.com" , "tasks" : [ { "task_name" : "Update Loc…" at bounding box center [439, 168] width 154 height 135
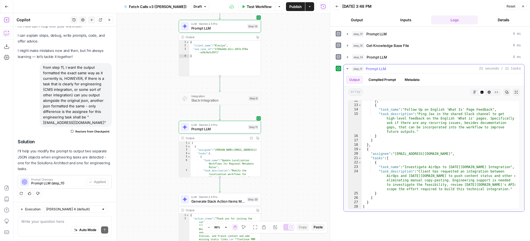
scroll to position [81, 0]
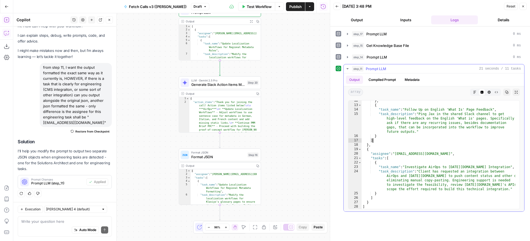
click at [404, 138] on div "} , { "task_name" : "Follow Up on English 'What Is' Page Feedback" , "task_desc…" at bounding box center [439, 157] width 154 height 117
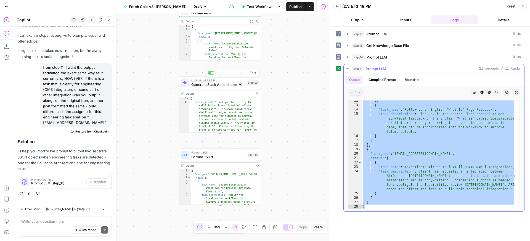
click at [437, 142] on div "} , { "task_name" : "Follow Up on English 'What Is' Page Feedback" , "task_desc…" at bounding box center [439, 157] width 154 height 117
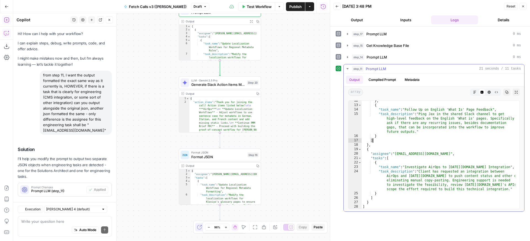
scroll to position [8, 0]
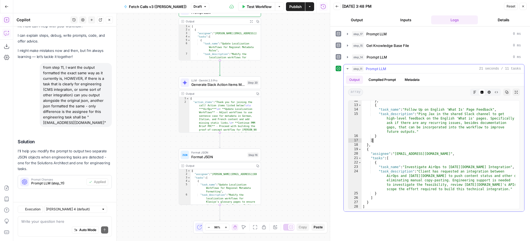
click at [437, 140] on div "} , { "task_name" : "Follow Up on English 'What Is' Page Feedback" , "task_desc…" at bounding box center [439, 157] width 154 height 117
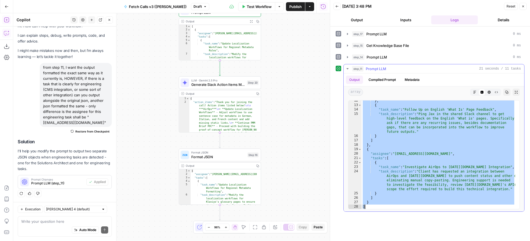
click at [433, 152] on div "} , { "task_name" : "Follow Up on English 'What Is' Page Feedback" , "task_desc…" at bounding box center [439, 157] width 154 height 117
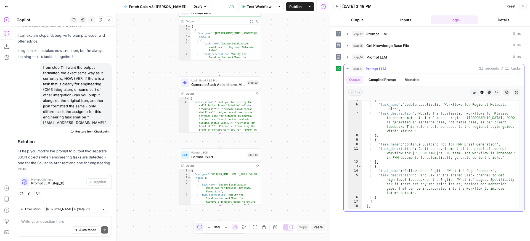
scroll to position [20, 0]
click at [423, 145] on div "{ "task_name" : "Update Localization Workflows for Regional Metadata Rules" , "…" at bounding box center [439, 156] width 154 height 117
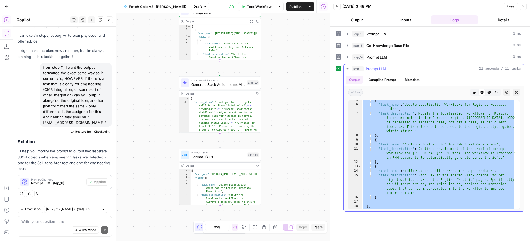
click at [409, 111] on div "{ "task_name" : "Update Localization Workflows for Regional Metadata Rules" , "…" at bounding box center [439, 156] width 154 height 117
type textarea "**********"
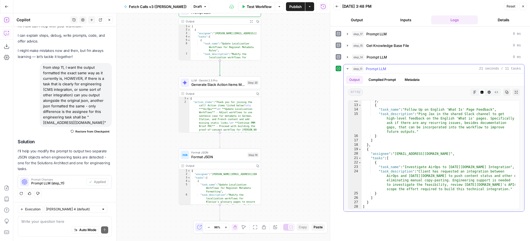
scroll to position [48, 0]
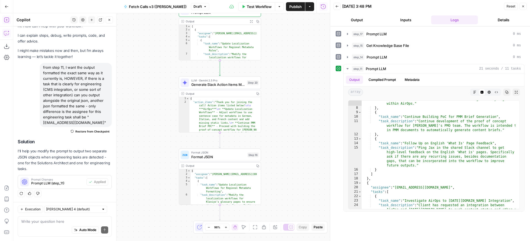
click at [413, 17] on button "Inputs" at bounding box center [406, 19] width 47 height 9
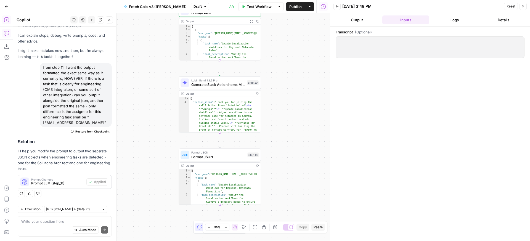
click at [455, 20] on button "Logs" at bounding box center [454, 19] width 47 height 9
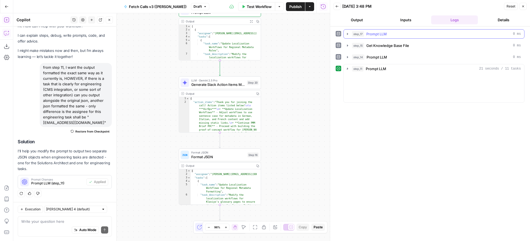
click at [433, 34] on div "step_17 Prompt LLM 0 ms" at bounding box center [436, 34] width 169 height 6
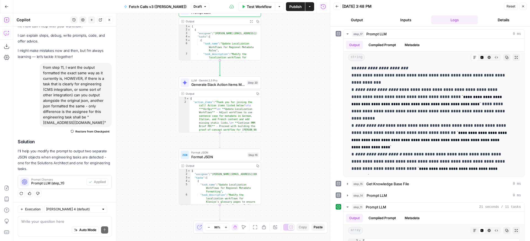
scroll to position [0, 0]
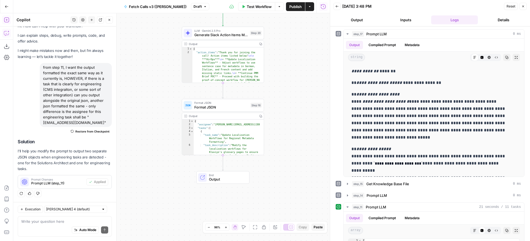
drag, startPoint x: 297, startPoint y: 86, endPoint x: 295, endPoint y: 72, distance: 13.6
click at [295, 72] on div "**********" at bounding box center [171, 127] width 317 height 228
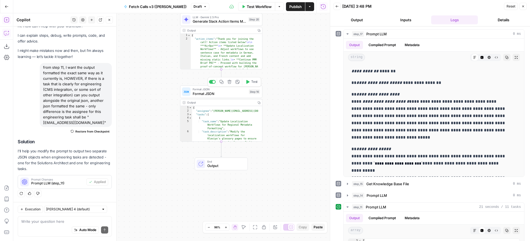
click at [253, 82] on span "Test" at bounding box center [254, 82] width 6 height 5
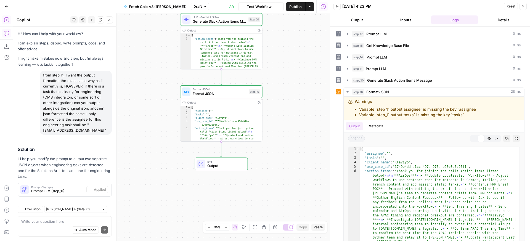
scroll to position [8, 0]
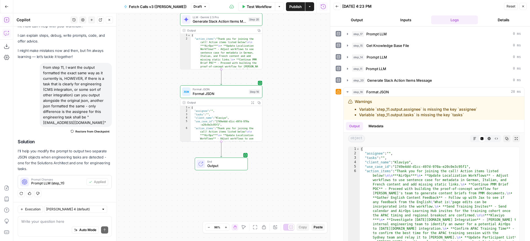
type textarea "**********"
click at [250, 121] on div "{ "assignee" : "" , "tasks" : "" , "client_name" : "Klaviyo" , "use_case_id" : …" at bounding box center [225, 189] width 68 height 167
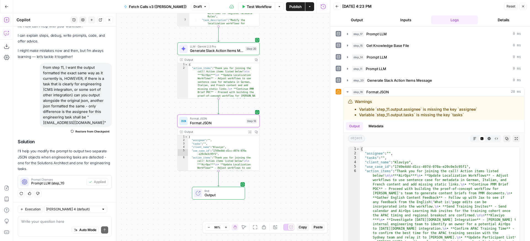
drag, startPoint x: 302, startPoint y: 85, endPoint x: 300, endPoint y: 118, distance: 34.1
click at [299, 120] on div "**********" at bounding box center [171, 127] width 317 height 228
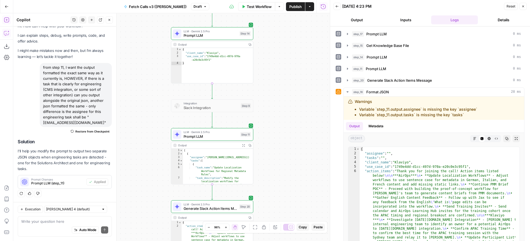
drag, startPoint x: 302, startPoint y: 46, endPoint x: 296, endPoint y: 198, distance: 152.3
click at [296, 198] on div "**********" at bounding box center [171, 127] width 317 height 228
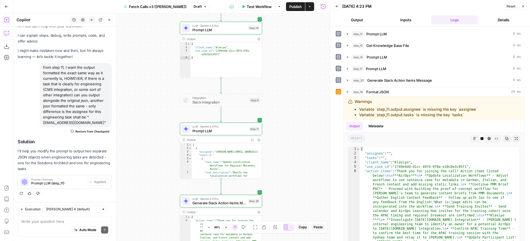
drag, startPoint x: 296, startPoint y: 83, endPoint x: 305, endPoint y: 60, distance: 24.0
click at [305, 60] on div "**********" at bounding box center [171, 127] width 317 height 228
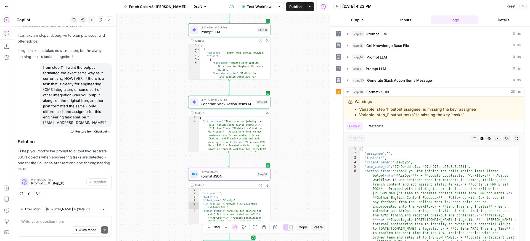
drag, startPoint x: 294, startPoint y: 160, endPoint x: 303, endPoint y: 76, distance: 84.6
click at [303, 76] on div "**********" at bounding box center [171, 127] width 317 height 228
drag, startPoint x: 292, startPoint y: 138, endPoint x: 295, endPoint y: 110, distance: 27.8
click at [295, 110] on div "**********" at bounding box center [171, 127] width 317 height 228
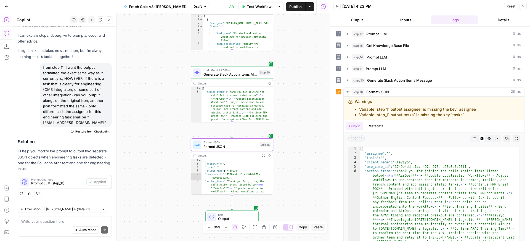
click at [247, 148] on span "Format JSON" at bounding box center [231, 146] width 54 height 5
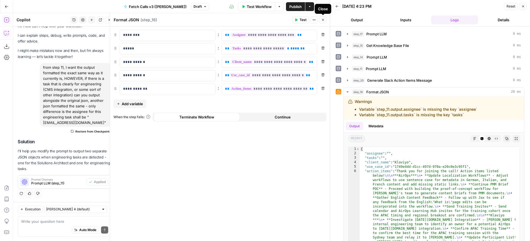
click at [323, 23] on button "Close" at bounding box center [323, 19] width 7 height 7
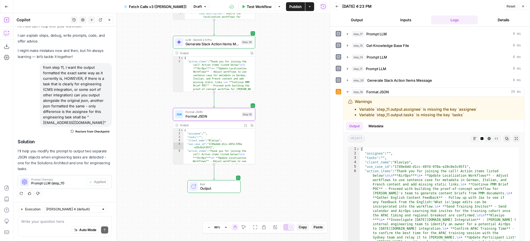
drag, startPoint x: 302, startPoint y: 78, endPoint x: 284, endPoint y: 47, distance: 35.5
click at [284, 47] on div "**********" at bounding box center [171, 127] width 317 height 228
click at [296, 64] on div "**********" at bounding box center [171, 127] width 317 height 228
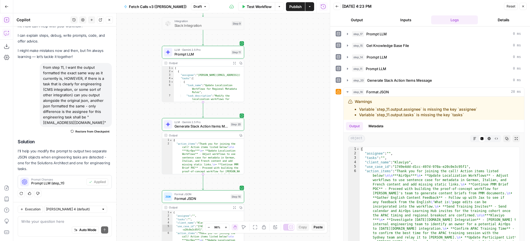
drag, startPoint x: 295, startPoint y: 60, endPoint x: 284, endPoint y: 143, distance: 83.0
click at [284, 143] on div "**********" at bounding box center [171, 127] width 317 height 228
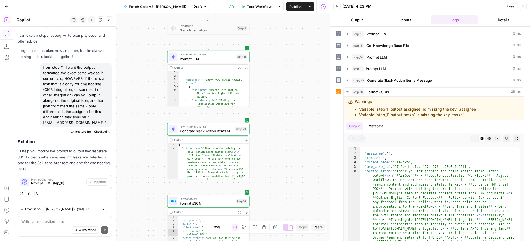
drag, startPoint x: 270, startPoint y: 90, endPoint x: 278, endPoint y: 96, distance: 10.0
click at [278, 96] on div "**********" at bounding box center [171, 127] width 317 height 228
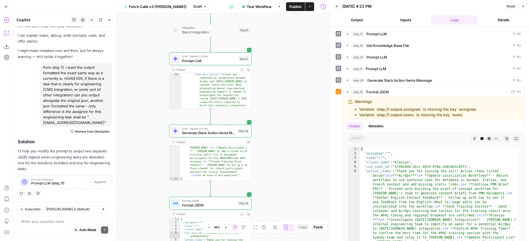
scroll to position [183, 0]
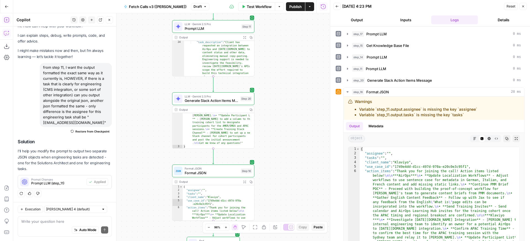
drag, startPoint x: 274, startPoint y: 115, endPoint x: 275, endPoint y: 95, distance: 20.8
click at [275, 95] on div "**********" at bounding box center [171, 127] width 317 height 228
click at [67, 222] on textarea at bounding box center [64, 222] width 87 height 6
type textarea "update step 16 to support step 11's new format"
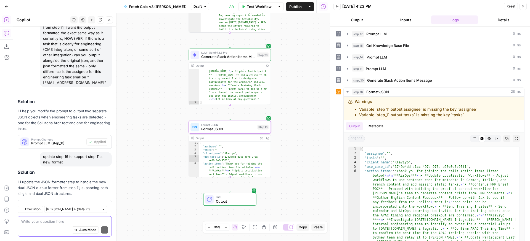
scroll to position [73, 0]
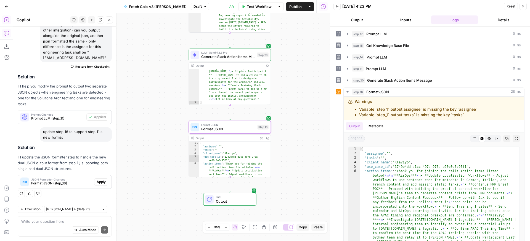
click at [97, 181] on span "Apply" at bounding box center [101, 182] width 9 height 5
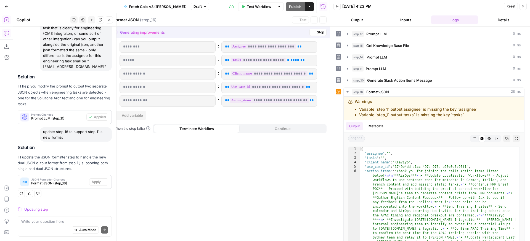
scroll to position [64, 0]
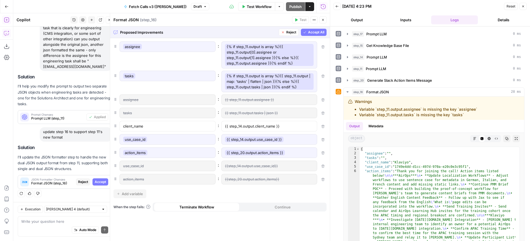
click at [315, 32] on span "Accept All" at bounding box center [316, 32] width 16 height 5
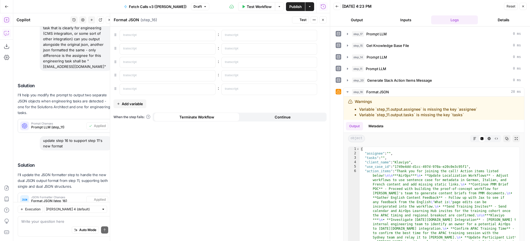
scroll to position [81, 0]
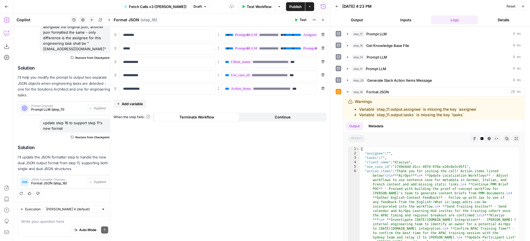
drag, startPoint x: 303, startPoint y: 18, endPoint x: 308, endPoint y: 18, distance: 5.0
click at [303, 18] on span "Test" at bounding box center [303, 19] width 7 height 5
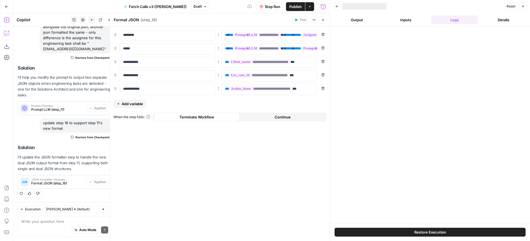
click at [323, 21] on icon "button" at bounding box center [322, 19] width 3 height 3
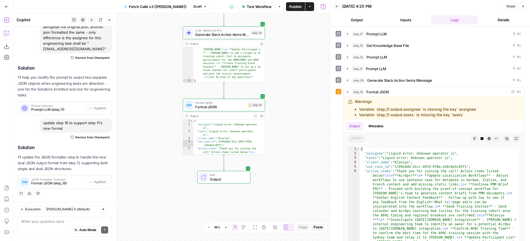
drag, startPoint x: 260, startPoint y: 139, endPoint x: 453, endPoint y: 115, distance: 194.8
click at [330, 115] on div "**********" at bounding box center [171, 127] width 317 height 228
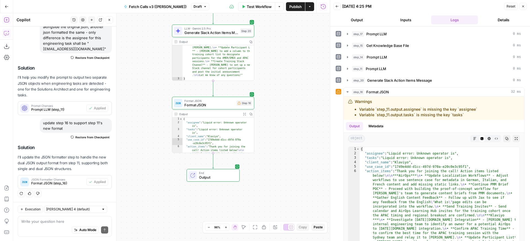
click at [85, 139] on span "Restore from Checkpoint" at bounding box center [92, 137] width 34 height 4
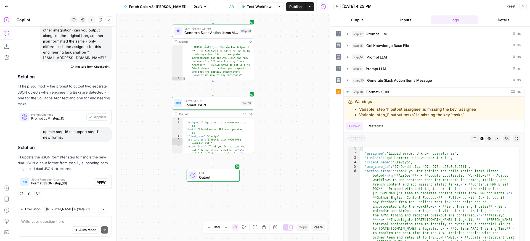
scroll to position [73, 0]
click at [247, 94] on span "Test" at bounding box center [246, 93] width 6 height 5
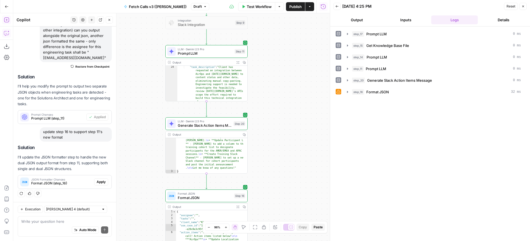
drag, startPoint x: 282, startPoint y: 68, endPoint x: 276, endPoint y: 160, distance: 93.0
click at [276, 160] on div "**********" at bounding box center [171, 127] width 317 height 228
click at [298, 104] on div "**********" at bounding box center [171, 127] width 317 height 228
click at [293, 113] on div "**********" at bounding box center [171, 127] width 317 height 228
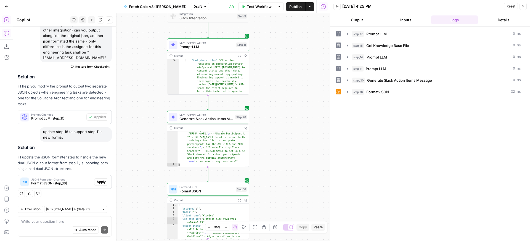
drag, startPoint x: 291, startPoint y: 184, endPoint x: 311, endPoint y: 105, distance: 81.7
click at [311, 105] on div "**********" at bounding box center [171, 127] width 317 height 228
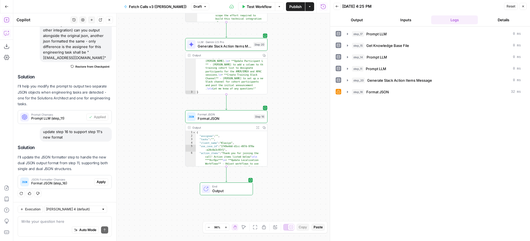
drag, startPoint x: 298, startPoint y: 143, endPoint x: 291, endPoint y: 162, distance: 20.6
click at [291, 162] on div "**********" at bounding box center [171, 127] width 317 height 228
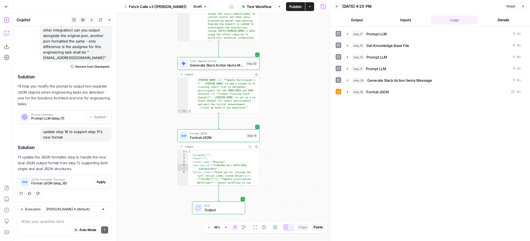
click at [194, 8] on span "Draft" at bounding box center [198, 6] width 8 height 5
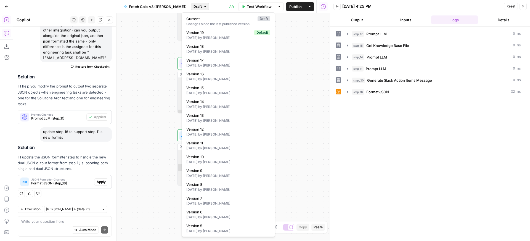
click at [299, 92] on div "**********" at bounding box center [171, 127] width 317 height 228
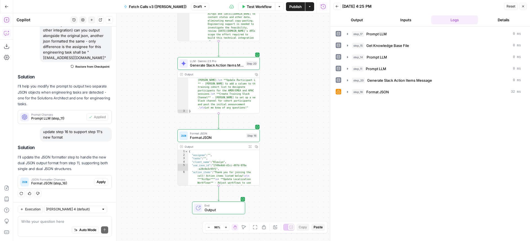
click at [192, 4] on button "Draft" at bounding box center [200, 6] width 18 height 7
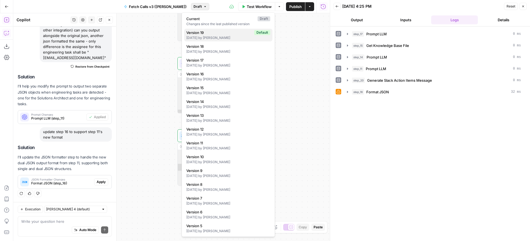
click at [207, 38] on div "5 days ago by Anton O'Malley" at bounding box center [228, 37] width 84 height 5
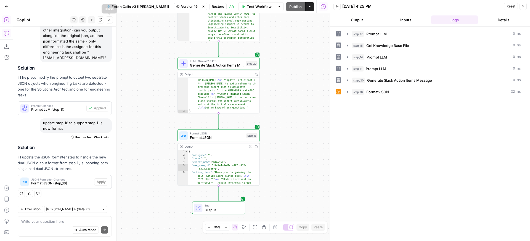
click at [108, 20] on icon "button" at bounding box center [109, 19] width 3 height 3
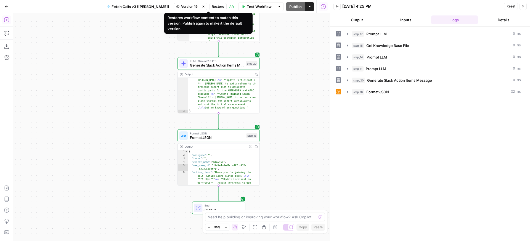
click at [202, 7] on icon "button" at bounding box center [203, 6] width 3 height 3
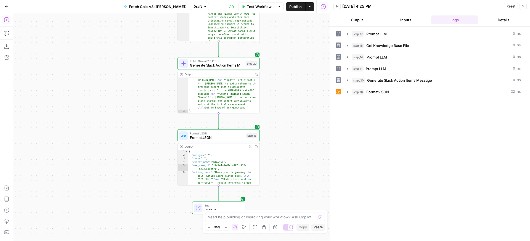
click at [140, 52] on div "**********" at bounding box center [171, 127] width 317 height 228
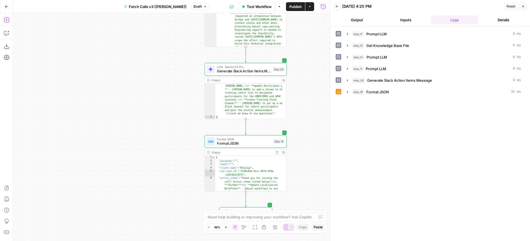
drag, startPoint x: 126, startPoint y: 70, endPoint x: 154, endPoint y: 76, distance: 27.7
click at [154, 76] on div "**********" at bounding box center [171, 127] width 317 height 228
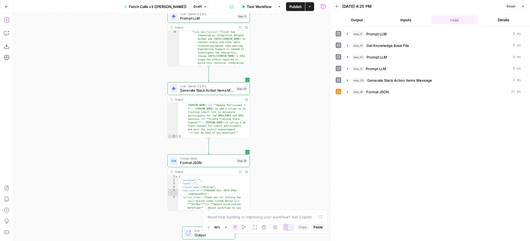
drag, startPoint x: 151, startPoint y: 75, endPoint x: 112, endPoint y: 95, distance: 43.6
click at [112, 95] on div "**********" at bounding box center [171, 127] width 317 height 228
click at [336, 4] on button "Back" at bounding box center [337, 6] width 7 height 7
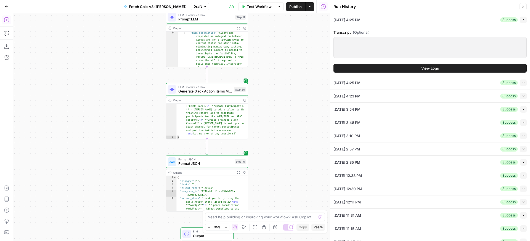
click at [411, 68] on button "View Logs" at bounding box center [430, 68] width 193 height 9
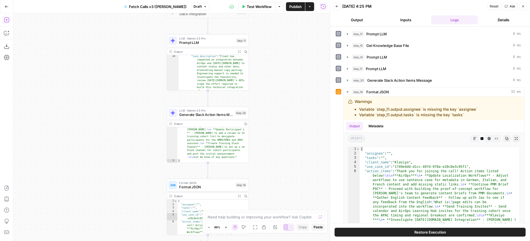
drag, startPoint x: 268, startPoint y: 67, endPoint x: 260, endPoint y: 94, distance: 29.0
click at [266, 113] on div "**********" at bounding box center [171, 127] width 317 height 228
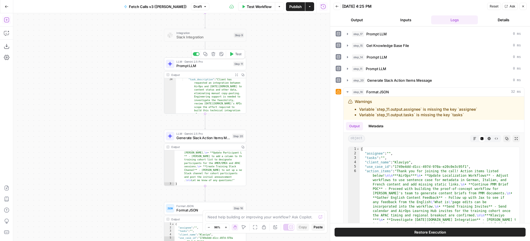
click at [238, 55] on span "Test" at bounding box center [238, 54] width 6 height 5
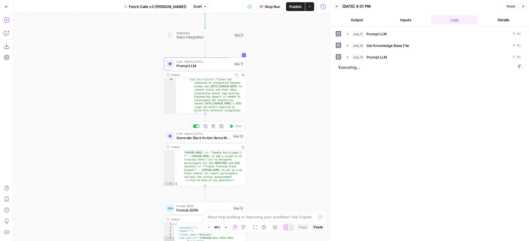
click at [228, 139] on span "Generate Slack Action Items Message" at bounding box center [203, 137] width 54 height 5
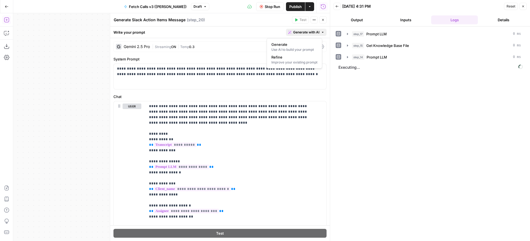
click at [303, 31] on span "Generate with AI" at bounding box center [306, 32] width 26 height 5
click at [288, 64] on div "Improve your existing prompt" at bounding box center [294, 62] width 46 height 5
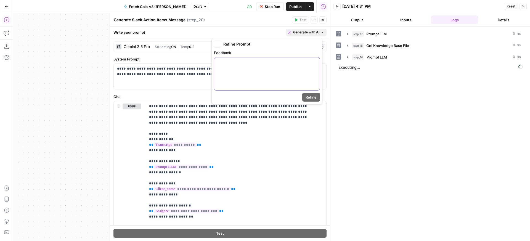
click at [291, 60] on p at bounding box center [267, 63] width 99 height 6
click at [317, 98] on button "Refine" at bounding box center [311, 97] width 18 height 9
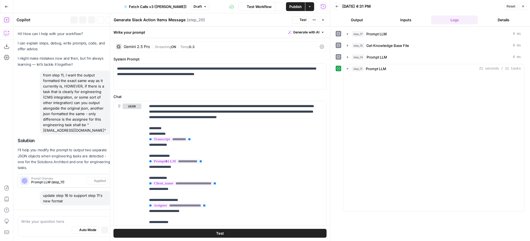
scroll to position [96, 0]
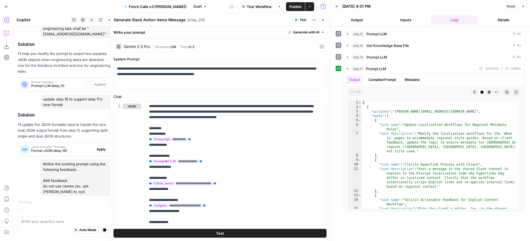
click at [324, 21] on icon "button" at bounding box center [322, 19] width 3 height 3
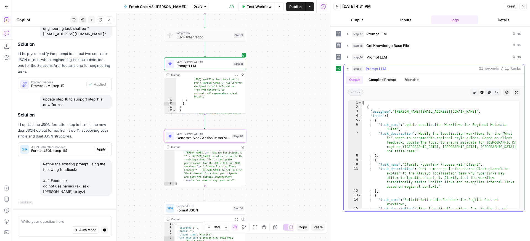
type textarea "**********"
click at [395, 127] on div "[ { "assignee" : "melanie@airops.com" , "tasks" : [ { "task_name" : "Update Loc…" at bounding box center [439, 168] width 154 height 135
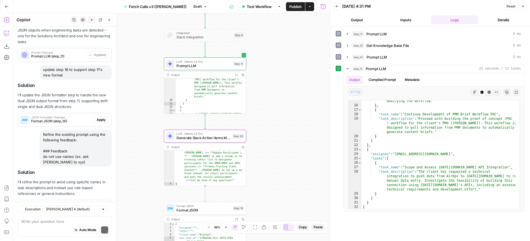
scroll to position [160, 0]
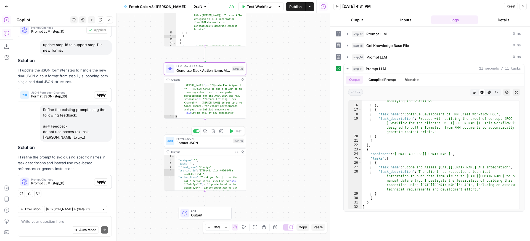
click at [234, 135] on div "Copy step Delete step Add Note Test" at bounding box center [218, 131] width 53 height 10
click at [235, 133] on button "Test" at bounding box center [235, 131] width 17 height 7
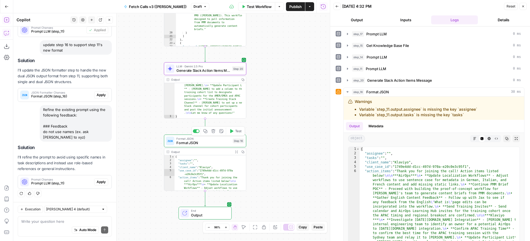
click at [232, 142] on div "Format JSON Format JSON Step 16 Copy step Delete step Add Note Test" at bounding box center [205, 140] width 78 height 9
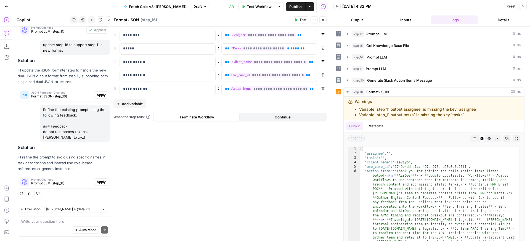
click at [323, 18] on icon "button" at bounding box center [322, 19] width 3 height 3
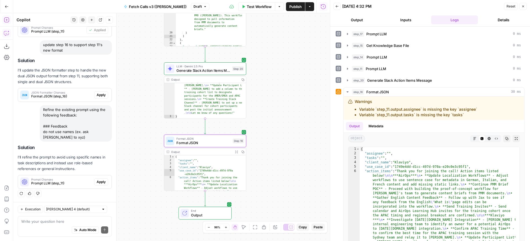
scroll to position [0, 0]
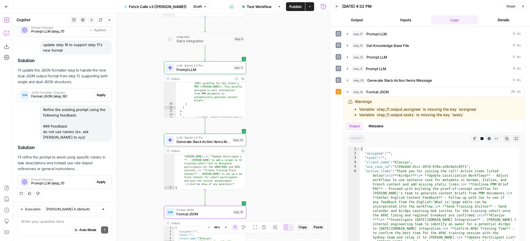
drag, startPoint x: 281, startPoint y: 109, endPoint x: 281, endPoint y: 181, distance: 71.3
click at [281, 181] on div "**********" at bounding box center [171, 127] width 317 height 228
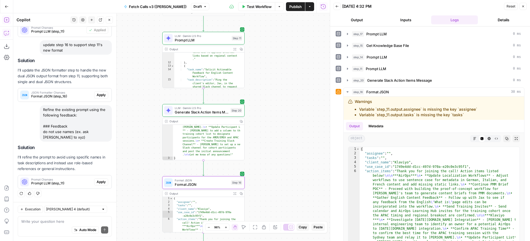
drag, startPoint x: 298, startPoint y: 175, endPoint x: 294, endPoint y: 117, distance: 58.4
click at [294, 117] on div "**********" at bounding box center [171, 127] width 317 height 228
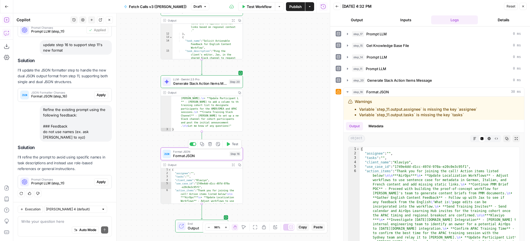
click at [223, 152] on span "Format JSON" at bounding box center [200, 151] width 54 height 4
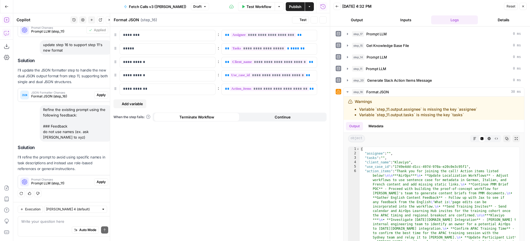
scroll to position [160, 0]
click at [323, 32] on button "Remove" at bounding box center [323, 34] width 7 height 7
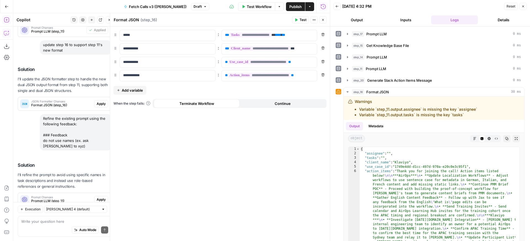
scroll to position [177, 0]
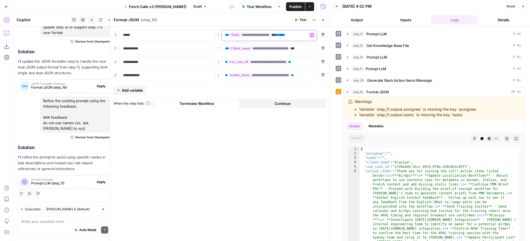
drag, startPoint x: 295, startPoint y: 38, endPoint x: 277, endPoint y: 29, distance: 20.1
click at [277, 30] on div "**********" at bounding box center [265, 35] width 87 height 11
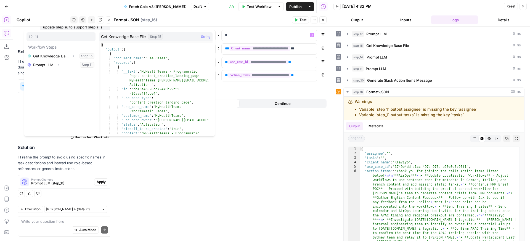
type input "11"
click at [60, 66] on icon "button" at bounding box center [58, 64] width 3 height 3
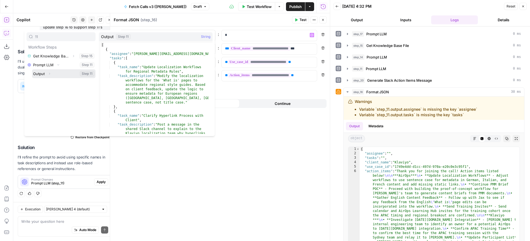
click at [43, 75] on button "Select variable Output" at bounding box center [64, 73] width 64 height 9
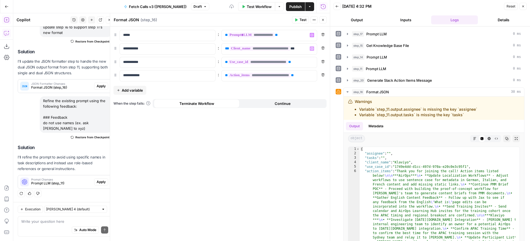
click at [302, 21] on span "Test" at bounding box center [303, 19] width 7 height 5
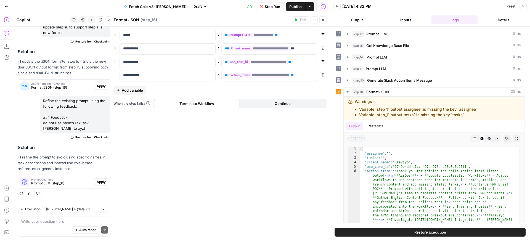
click at [324, 20] on icon "button" at bounding box center [322, 19] width 3 height 3
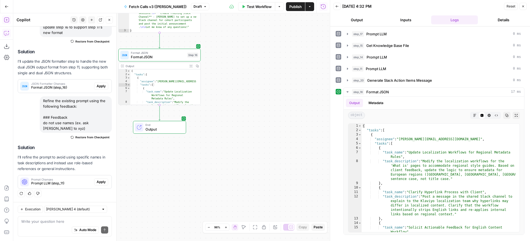
drag, startPoint x: 273, startPoint y: 141, endPoint x: 372, endPoint y: 83, distance: 114.6
click at [330, 83] on div "**********" at bounding box center [171, 127] width 317 height 228
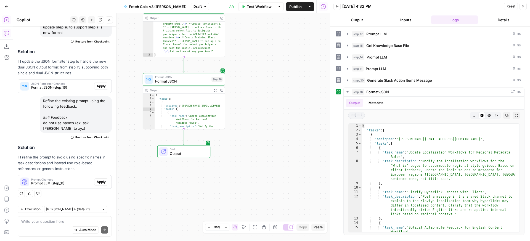
drag, startPoint x: 250, startPoint y: 136, endPoint x: 278, endPoint y: 165, distance: 40.2
click at [278, 165] on div "**********" at bounding box center [171, 127] width 317 height 228
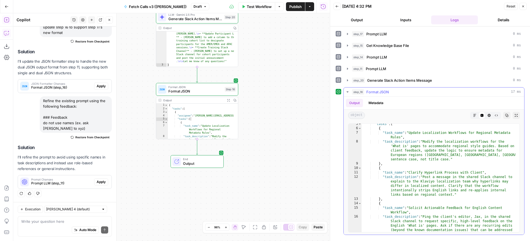
scroll to position [0, 0]
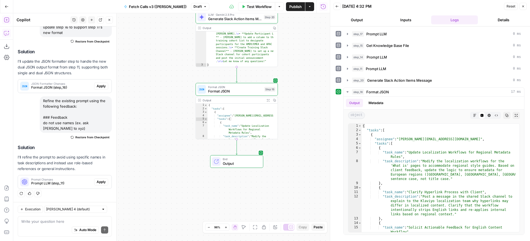
click at [159, 102] on div "**********" at bounding box center [171, 127] width 317 height 228
click at [180, 89] on div "**********" at bounding box center [171, 127] width 317 height 228
click at [308, 113] on div "**********" at bounding box center [171, 127] width 317 height 228
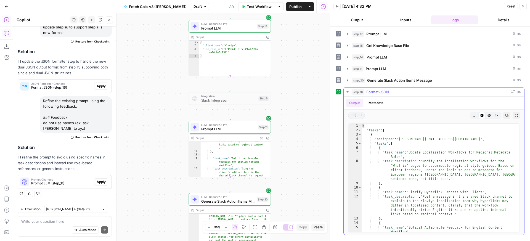
type textarea "*"
click at [456, 136] on div "{ "tasks" : [ { "assignee" : "melanie@airops.com" , "tasks" : [ { "task_name" :…" at bounding box center [439, 191] width 154 height 135
click at [463, 134] on div "{ "tasks" : [ { "assignee" : "melanie@airops.com" , "tasks" : [ { "task_name" :…" at bounding box center [439, 191] width 154 height 135
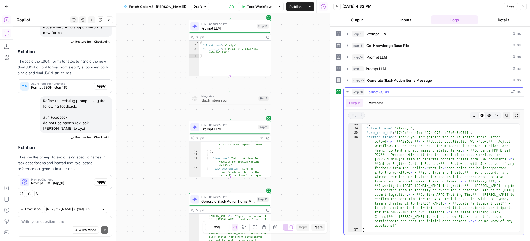
click at [462, 176] on div "] , "client_name" : "Klaviyo" , "use_case_id" : "1749e4dd-d1cc-497d-970a-e20c0e…" at bounding box center [439, 180] width 154 height 117
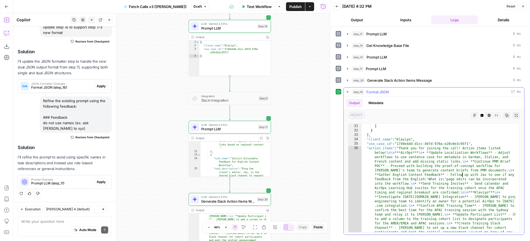
click at [462, 176] on div "} ] } ] , "client_name" : "Klaviyo" , "use_case_id" : "1749e4dd-d1cc-497d-970a-…" at bounding box center [439, 223] width 154 height 206
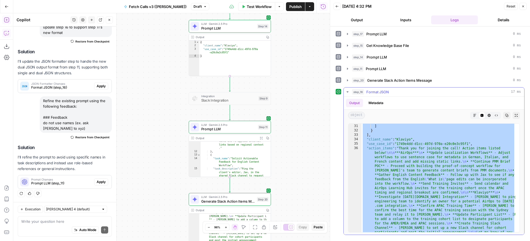
click at [420, 153] on div "} ] } ] , "client_name" : "Klaviyo" , "use_case_id" : "1749e4dd-d1cc-497d-970a-…" at bounding box center [439, 223] width 154 height 206
type textarea "**********"
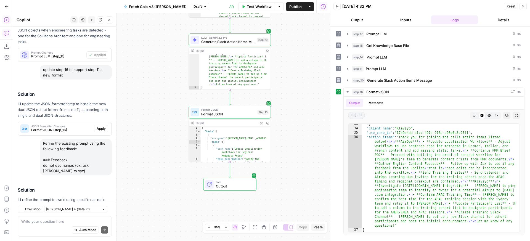
scroll to position [177, 0]
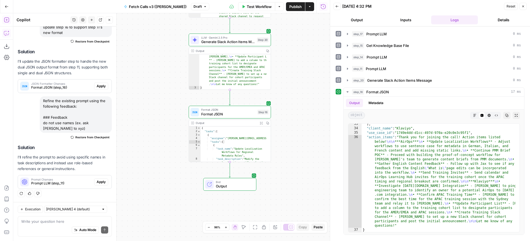
click at [139, 91] on div "**********" at bounding box center [171, 127] width 317 height 228
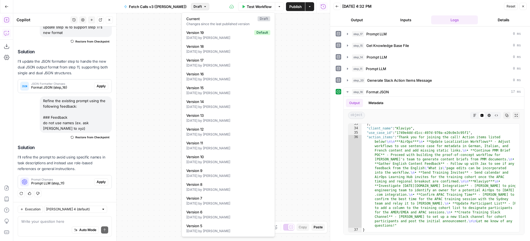
click at [194, 8] on span "Draft" at bounding box center [198, 6] width 8 height 5
click at [221, 33] on span "Version 19" at bounding box center [219, 33] width 66 height 6
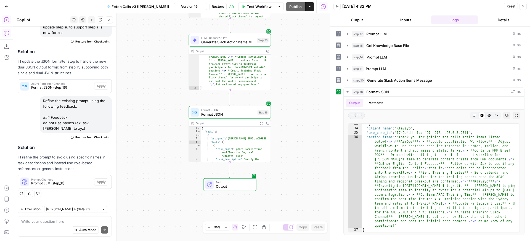
scroll to position [168, 0]
click at [214, 9] on span "Restore" at bounding box center [218, 6] width 12 height 5
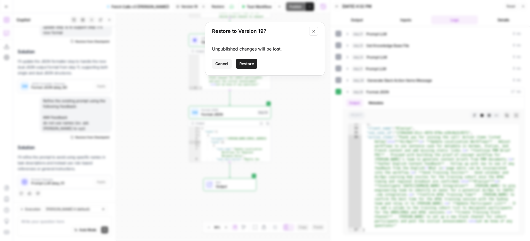
click at [254, 63] on span "Restore" at bounding box center [246, 64] width 15 height 6
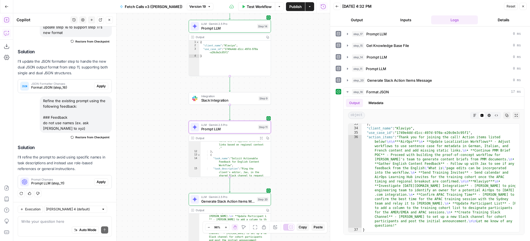
click at [97, 184] on span "Apply" at bounding box center [101, 182] width 9 height 5
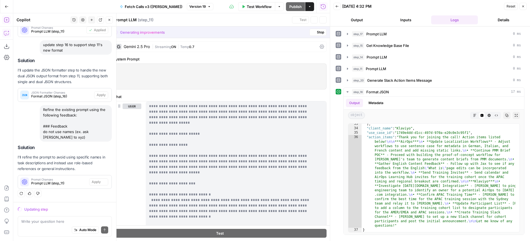
scroll to position [151, 0]
click at [524, 9] on button "Close" at bounding box center [523, 6] width 7 height 7
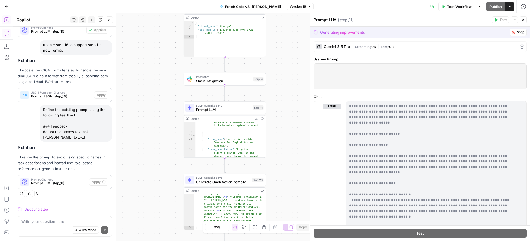
drag, startPoint x: 250, startPoint y: 128, endPoint x: 427, endPoint y: 103, distance: 178.8
click at [427, 103] on div "**********" at bounding box center [271, 127] width 517 height 228
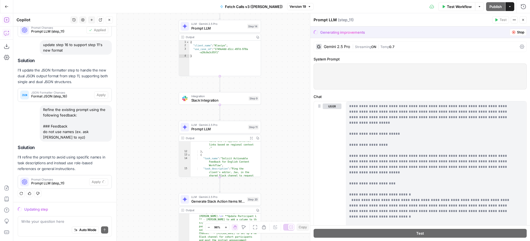
click at [510, 30] on button "Stop" at bounding box center [518, 32] width 17 height 7
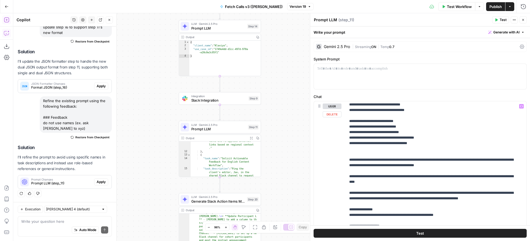
scroll to position [2469, 0]
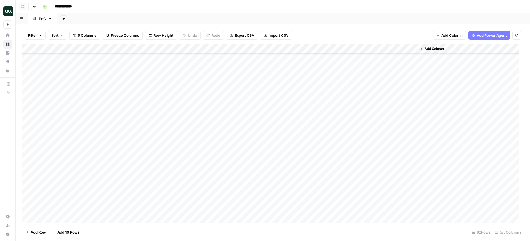
scroll to position [608, 0]
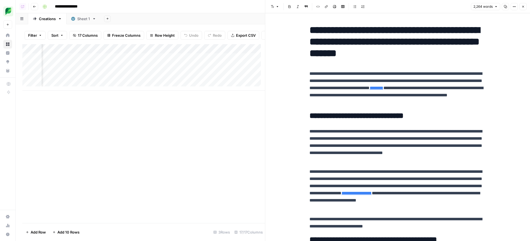
scroll to position [0, 687]
click at [513, 7] on icon "button" at bounding box center [514, 6] width 3 height 3
click at [498, 35] on button "Copy Link" at bounding box center [495, 31] width 39 height 8
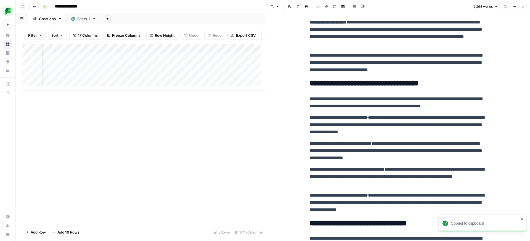
scroll to position [1864, 0]
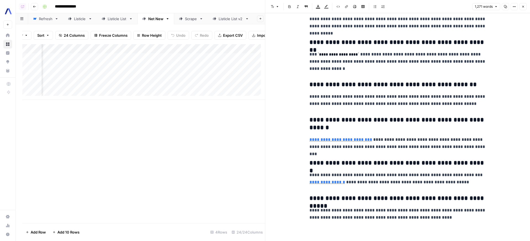
scroll to position [2316, 0]
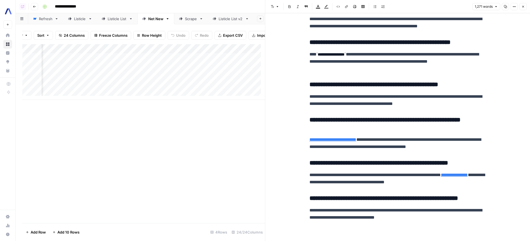
click at [160, 69] on div "Add Column" at bounding box center [143, 72] width 243 height 56
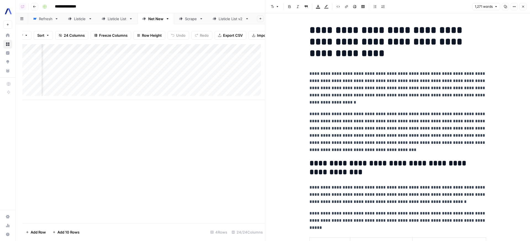
click at [512, 8] on button "Options" at bounding box center [514, 6] width 7 height 7
click at [496, 32] on span "Copy Link" at bounding box center [498, 31] width 27 height 6
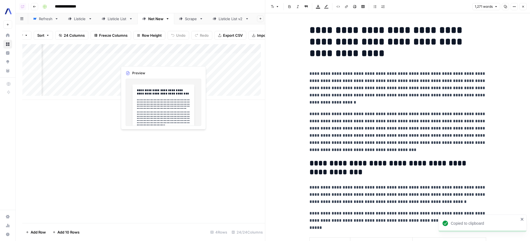
click at [160, 59] on div "Add Column" at bounding box center [143, 72] width 243 height 56
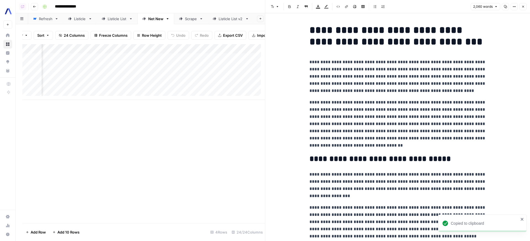
click at [513, 7] on button "Options" at bounding box center [514, 6] width 7 height 7
click at [498, 31] on span "Copy Link" at bounding box center [498, 31] width 27 height 6
click at [161, 78] on div "Add Column" at bounding box center [143, 72] width 243 height 56
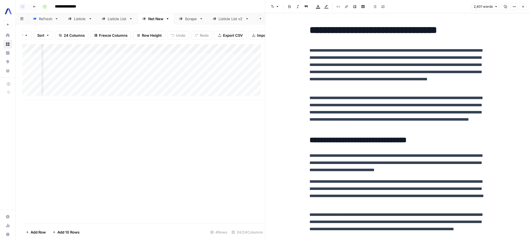
scroll to position [0, 1126]
click at [225, 78] on div "Add Column" at bounding box center [143, 72] width 243 height 56
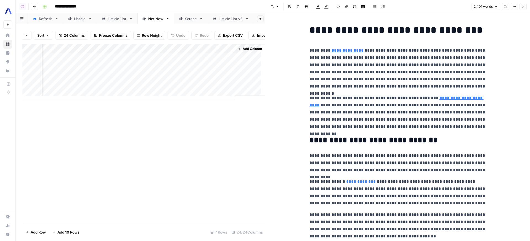
click at [517, 7] on button "Options" at bounding box center [514, 6] width 7 height 7
click at [492, 57] on span "Code" at bounding box center [498, 59] width 27 height 6
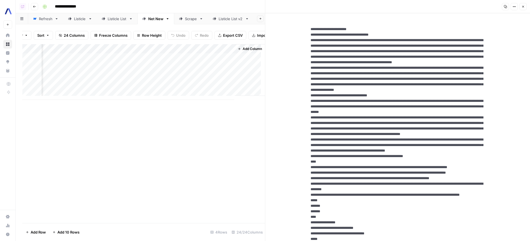
click at [514, 7] on icon "button" at bounding box center [514, 6] width 3 height 3
click at [509, 37] on span "HTML" at bounding box center [498, 39] width 27 height 6
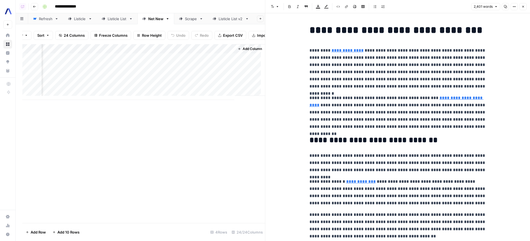
click at [516, 5] on button "Options" at bounding box center [514, 6] width 7 height 7
click at [502, 34] on span "Copy Link" at bounding box center [498, 31] width 27 height 6
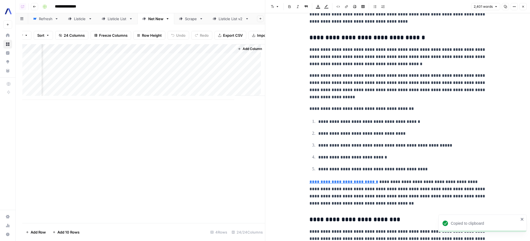
scroll to position [2223, 0]
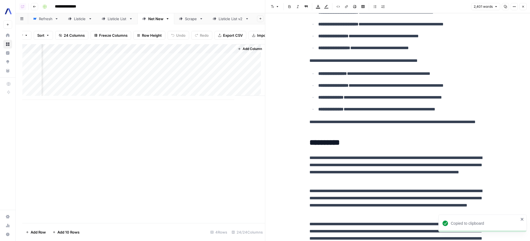
click at [226, 67] on div "Add Column" at bounding box center [143, 72] width 243 height 56
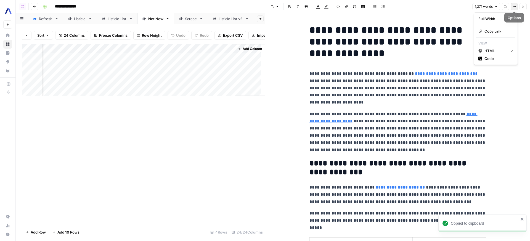
click at [514, 7] on icon "button" at bounding box center [514, 6] width 3 height 3
click at [506, 33] on span "Copy Link" at bounding box center [498, 31] width 27 height 6
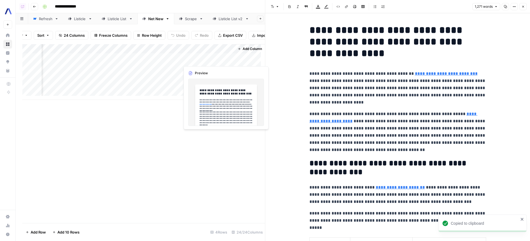
click at [228, 61] on div "Add Column" at bounding box center [143, 72] width 243 height 56
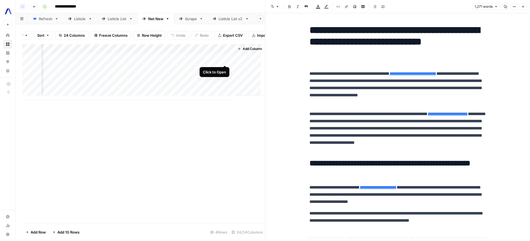
click at [223, 61] on div "Add Column" at bounding box center [143, 72] width 243 height 56
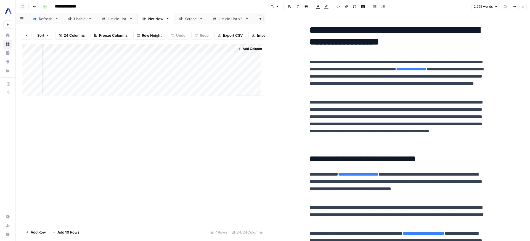
click at [518, 5] on div "2,295 words Copy Options Close" at bounding box center [499, 6] width 56 height 7
click at [516, 5] on button "Options" at bounding box center [514, 6] width 7 height 7
click at [497, 31] on span "Copy Link" at bounding box center [498, 31] width 27 height 6
click at [235, 70] on div "Add Column" at bounding box center [250, 70] width 30 height 52
click at [227, 71] on div "Add Column" at bounding box center [143, 72] width 243 height 56
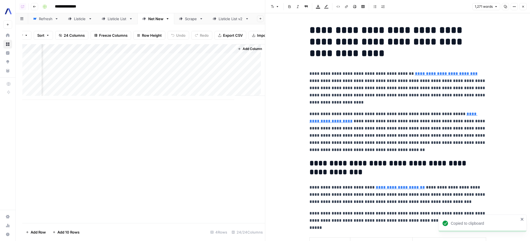
click at [515, 10] on button "Options" at bounding box center [514, 6] width 7 height 7
click at [505, 34] on button "Copy Link" at bounding box center [495, 31] width 39 height 8
click at [227, 80] on div "Add Column" at bounding box center [143, 72] width 243 height 56
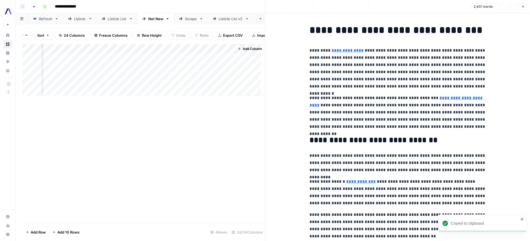
click at [514, 9] on button "Options" at bounding box center [514, 6] width 7 height 7
click at [500, 32] on span "Copy Link" at bounding box center [498, 31] width 27 height 6
click at [81, 22] on link "Listicle" at bounding box center [80, 18] width 34 height 11
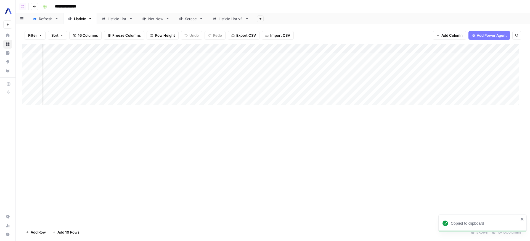
scroll to position [0, 380]
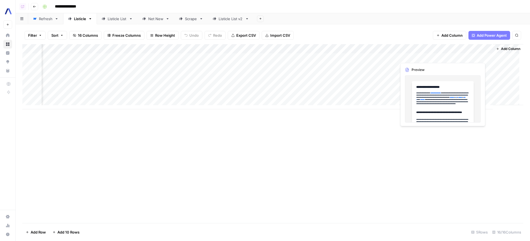
click at [484, 57] on div "Add Column" at bounding box center [272, 76] width 501 height 65
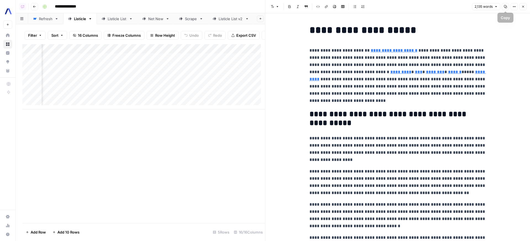
click at [513, 8] on button "Options" at bounding box center [514, 6] width 7 height 7
click at [499, 32] on span "Copy Link" at bounding box center [498, 31] width 27 height 6
click at [426, 147] on p "**********" at bounding box center [398, 149] width 177 height 29
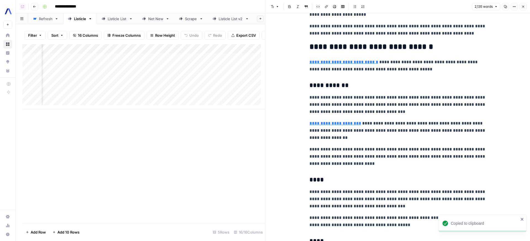
scroll to position [1431, 0]
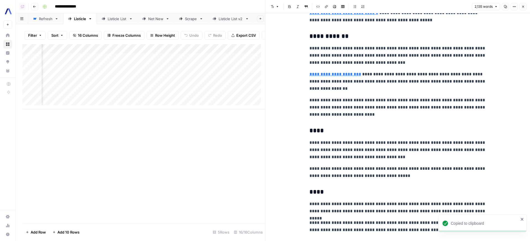
click at [522, 8] on icon "button" at bounding box center [523, 6] width 3 height 3
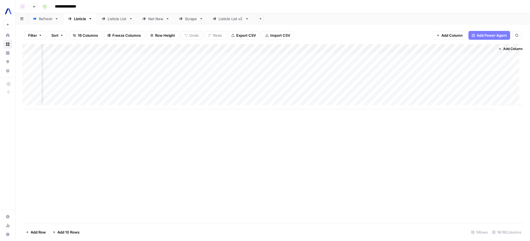
scroll to position [0, 380]
